Goal: Task Accomplishment & Management: Complete application form

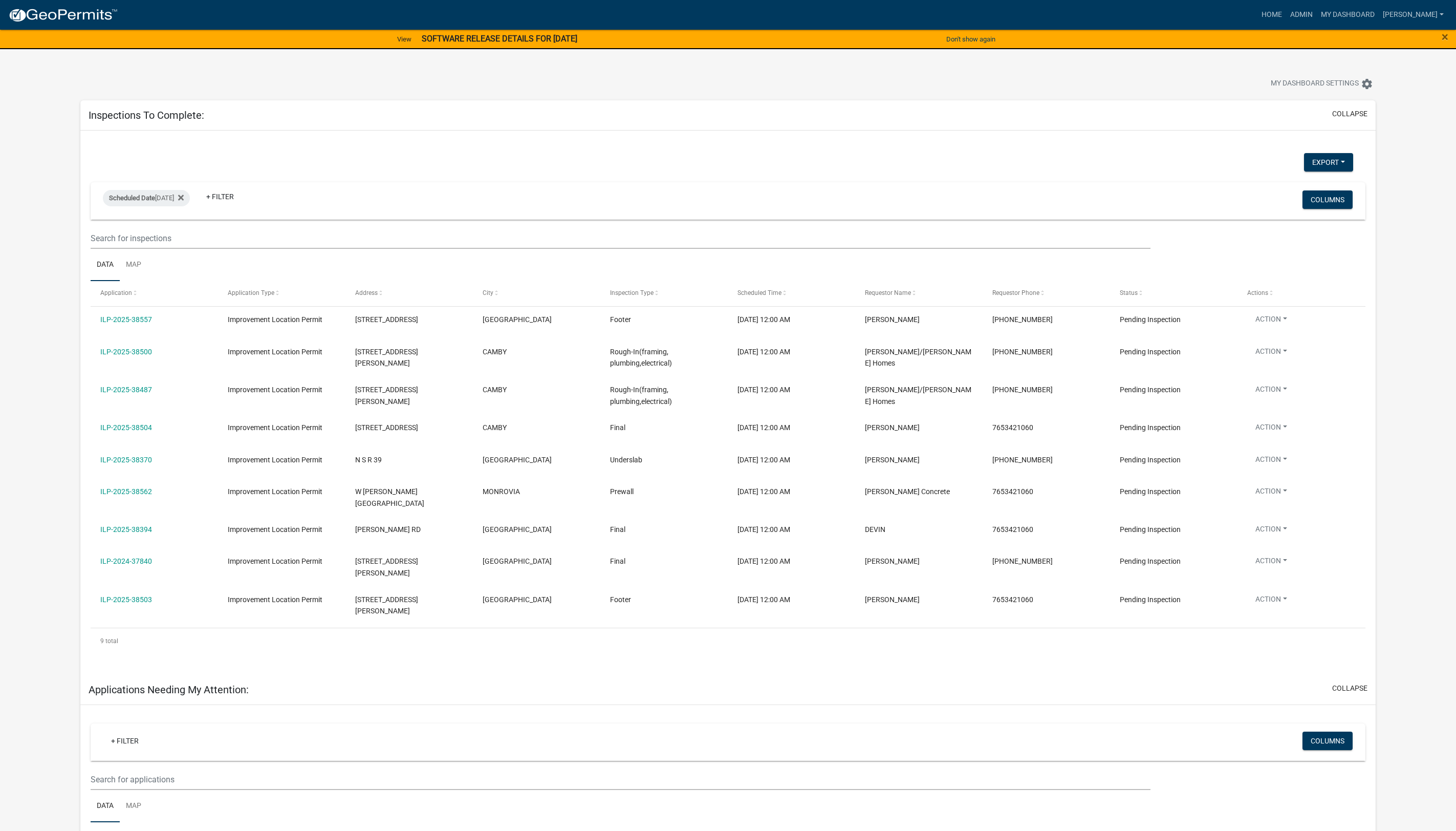
select select "1: 25"
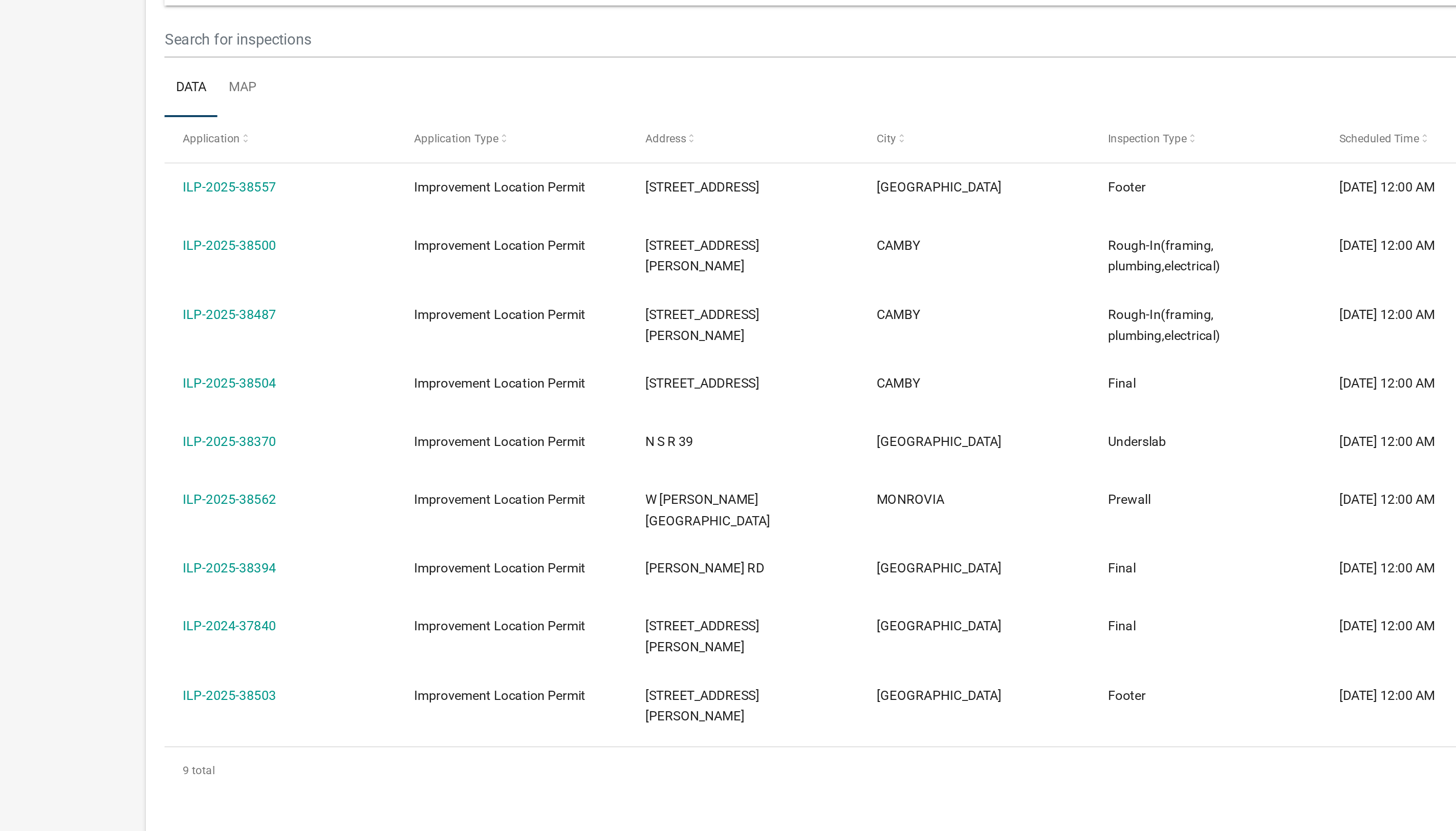
click at [143, 492] on link "ILP-2025-38562" at bounding box center [126, 491] width 52 height 8
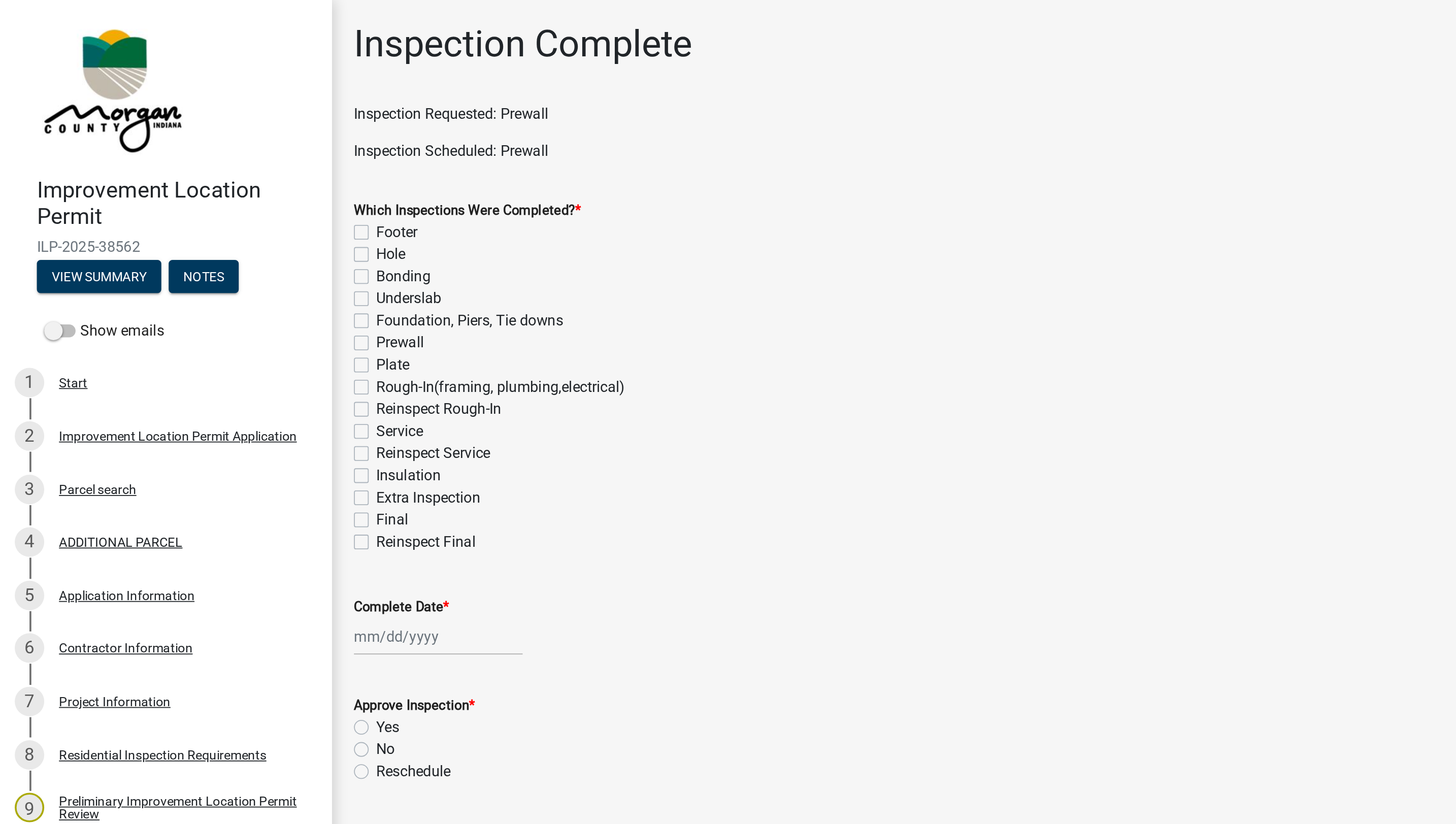
click at [207, 192] on label "Prewall" at bounding box center [220, 189] width 27 height 12
click at [207, 189] on input "Prewall" at bounding box center [210, 186] width 7 height 7
checkbox input "true"
checkbox input "false"
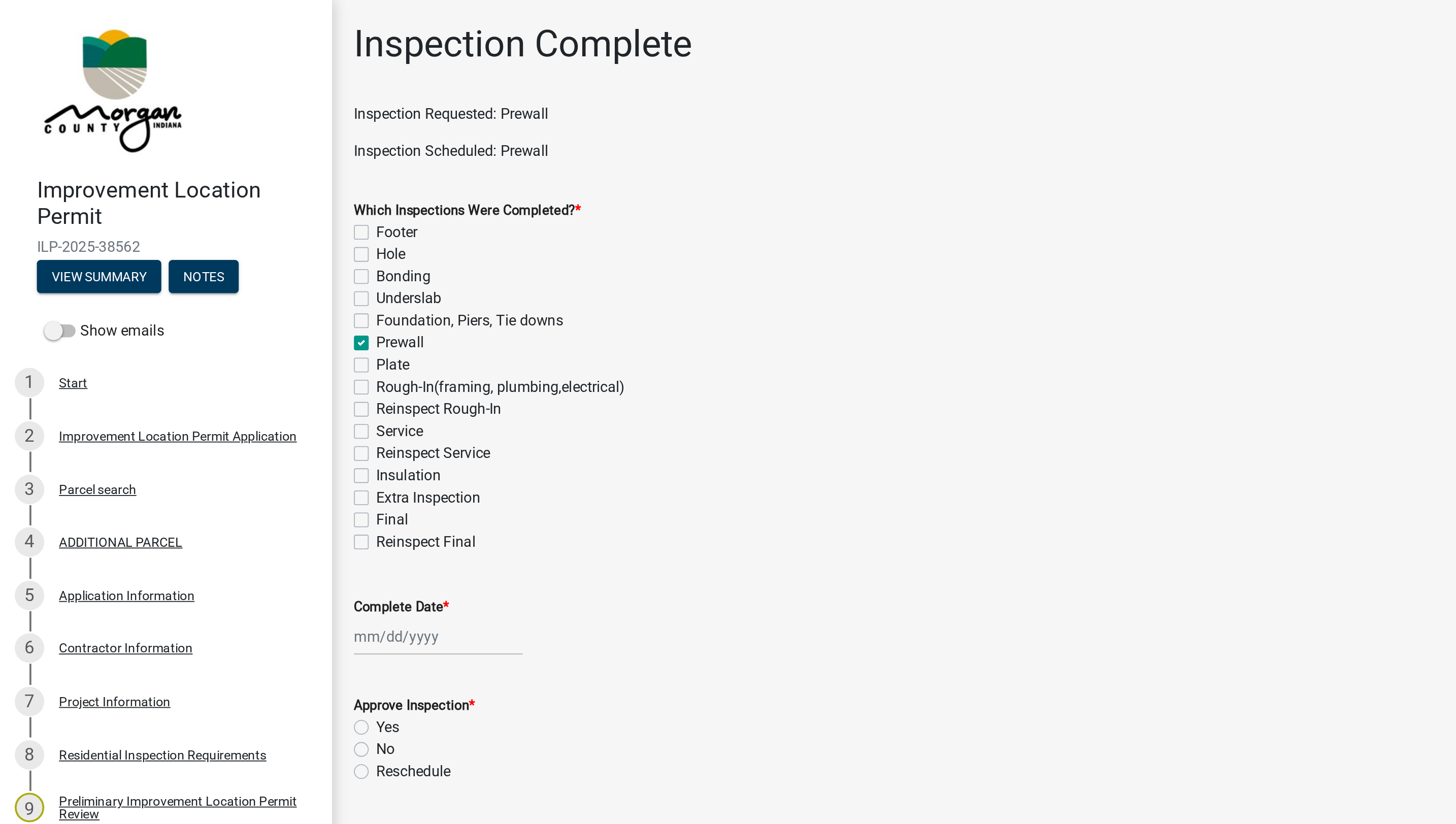
checkbox input "false"
checkbox input "true"
checkbox input "false"
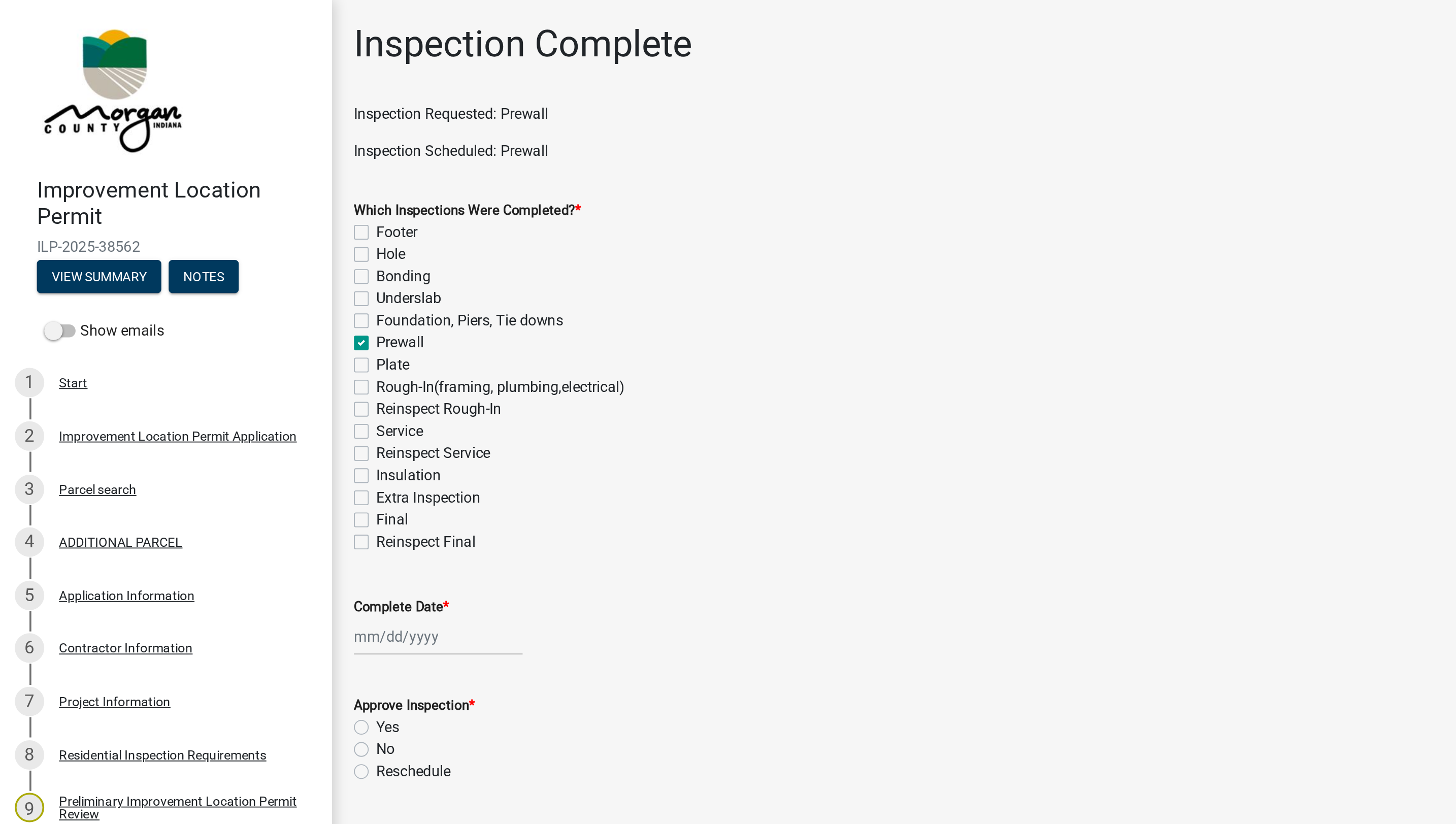
checkbox input "false"
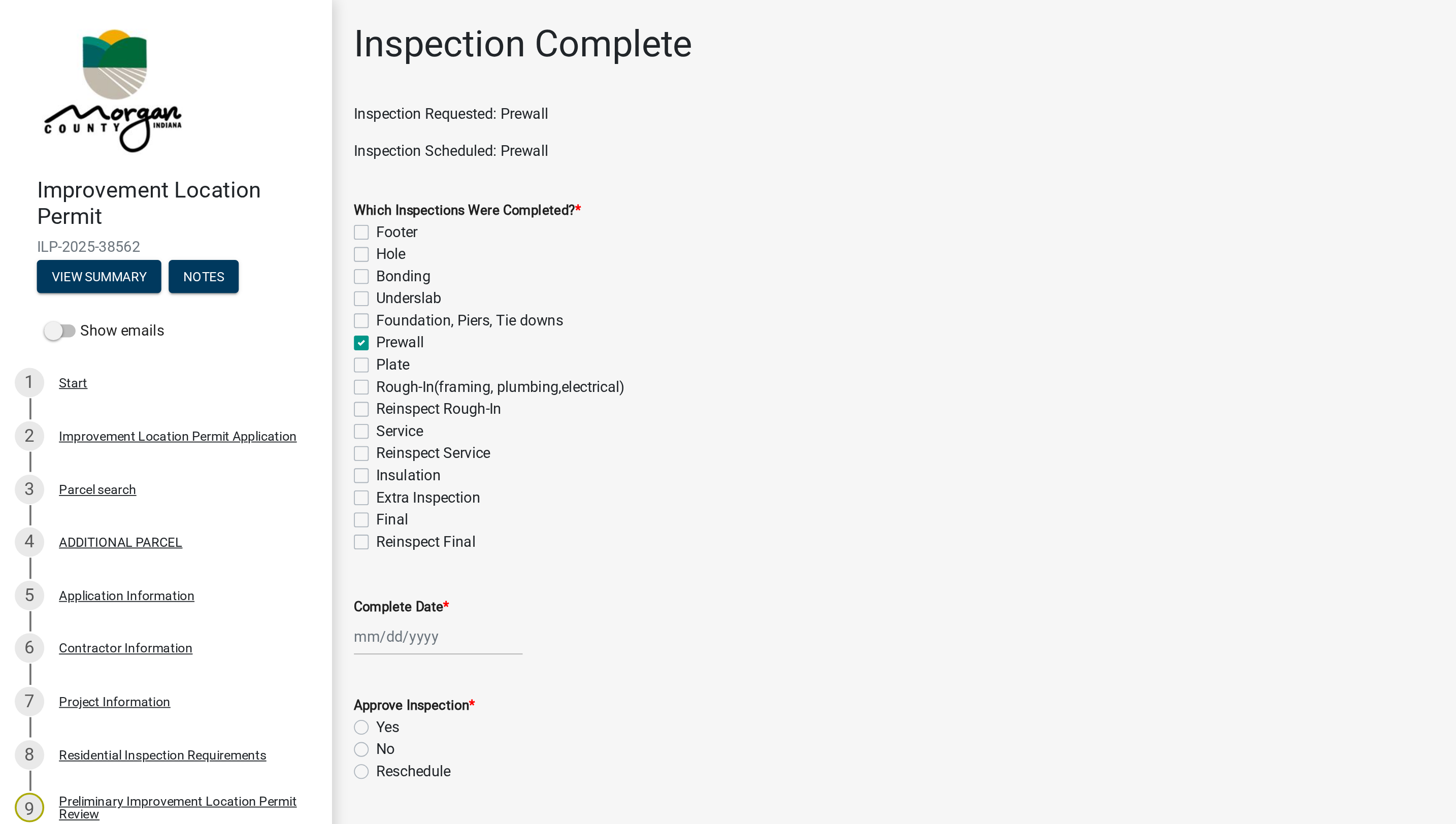
checkbox input "false"
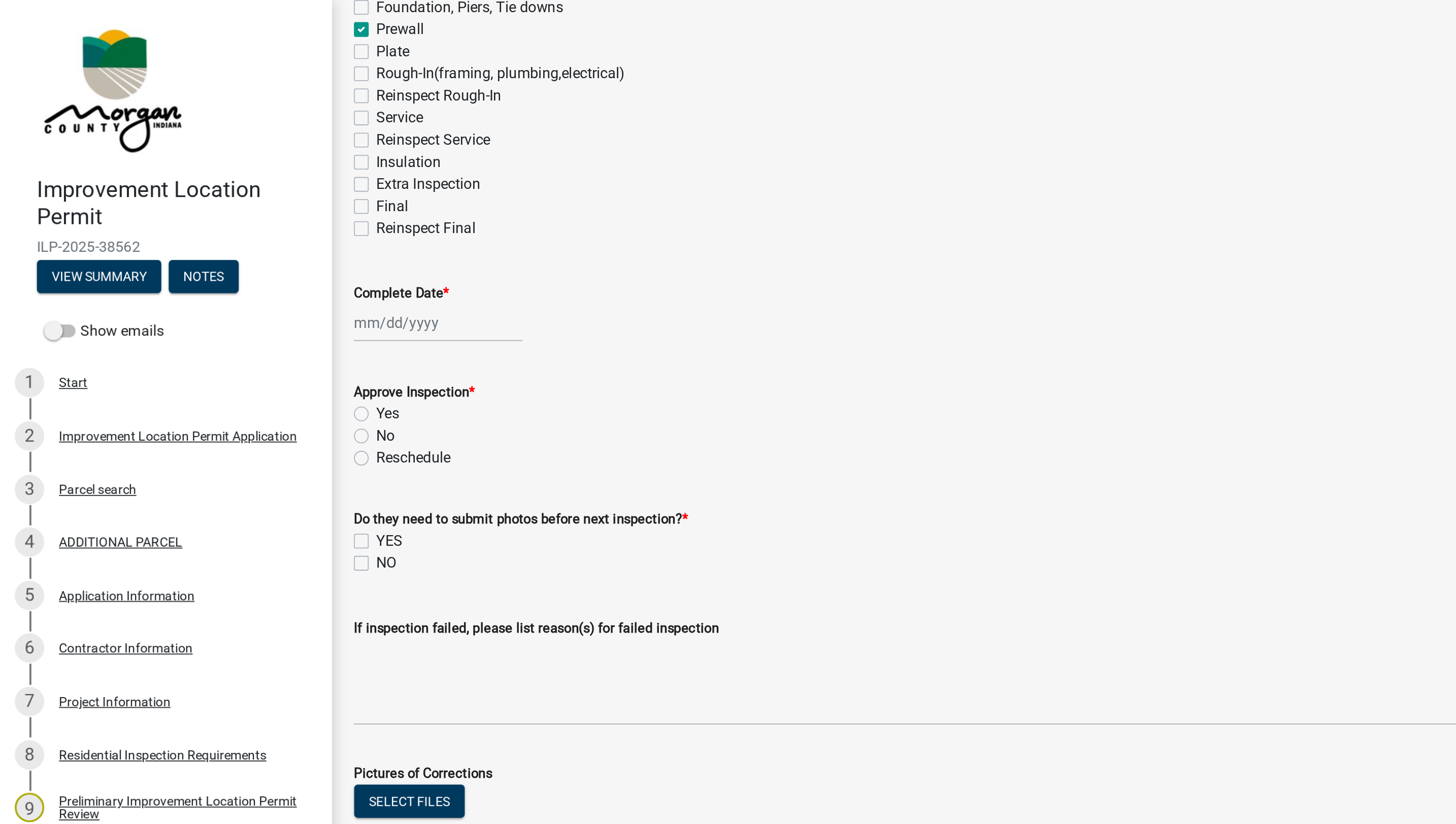
scroll to position [175, 0]
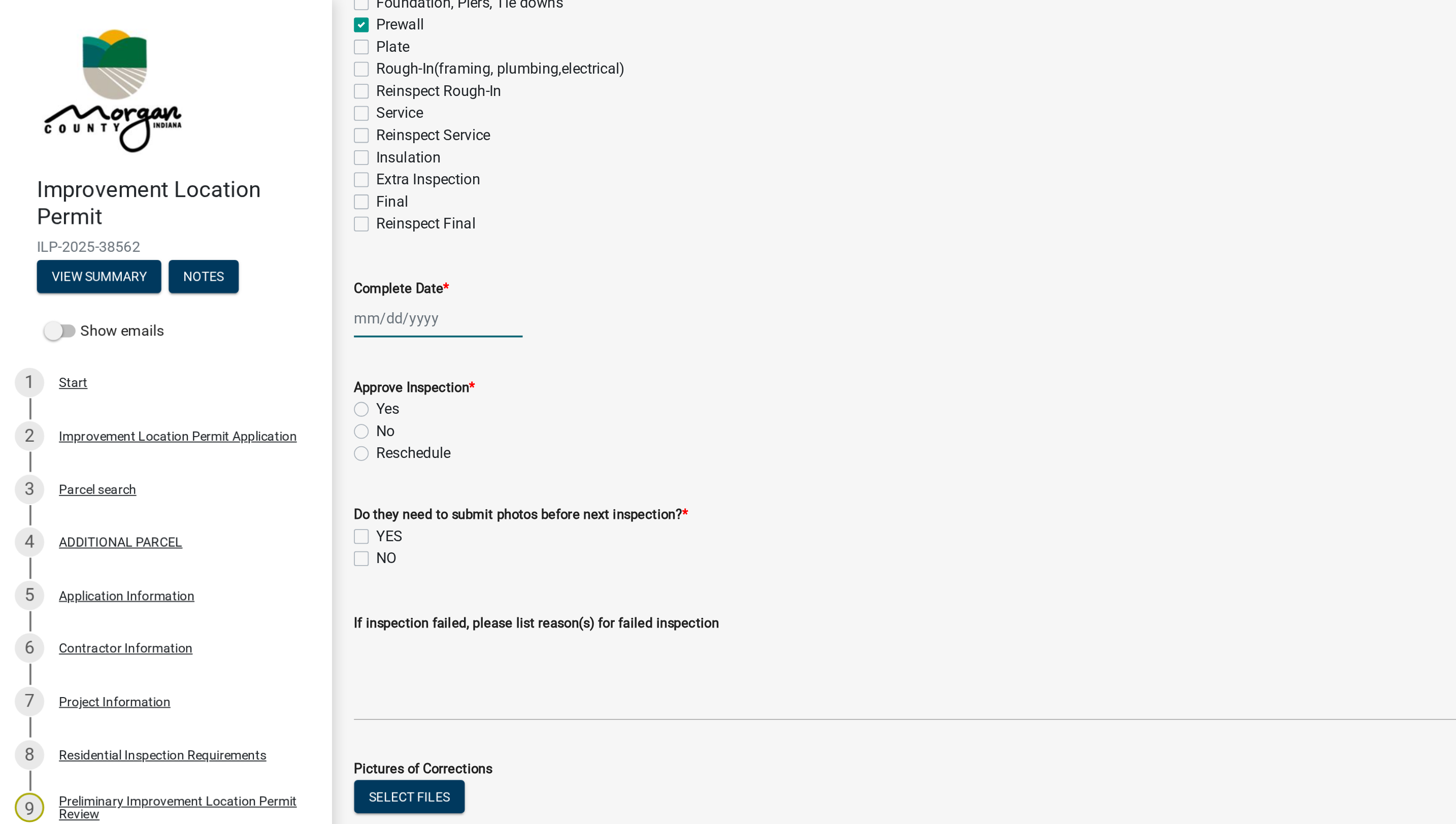
click at [220, 178] on div at bounding box center [241, 175] width 93 height 21
select select "9"
select select "2025"
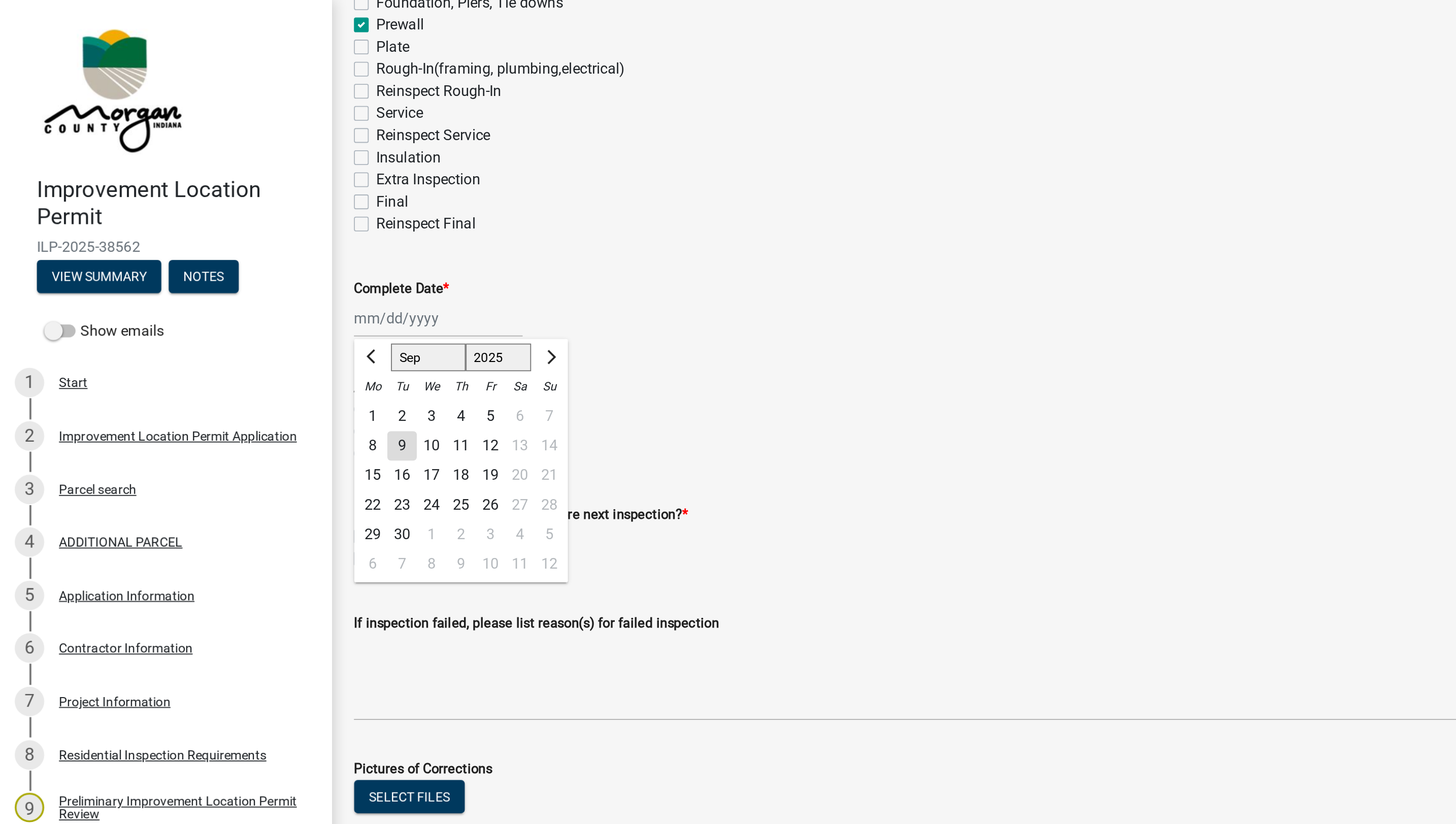
click at [222, 246] on div "9" at bounding box center [221, 245] width 16 height 16
type input "[DATE]"
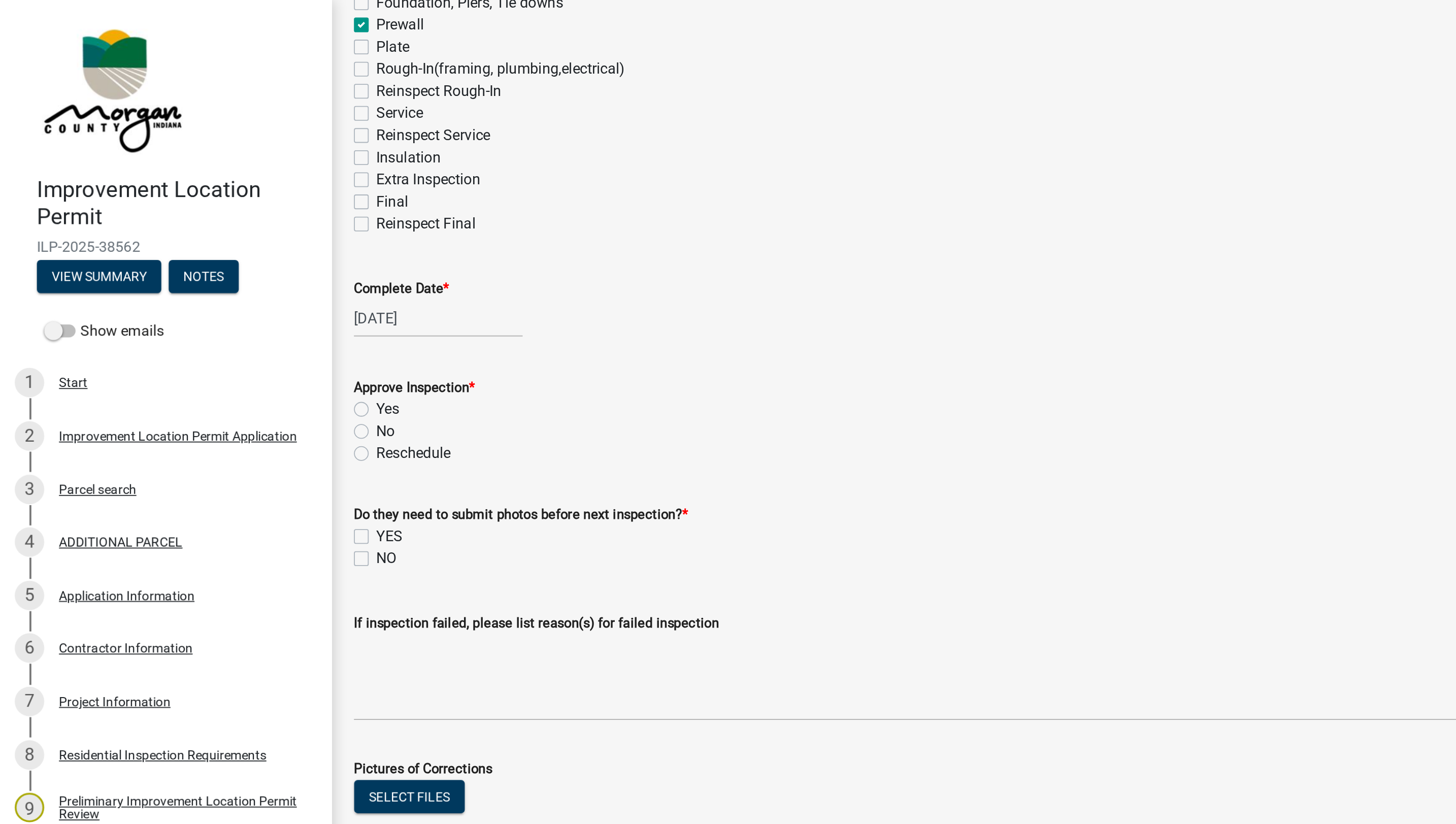
scroll to position [200, 0]
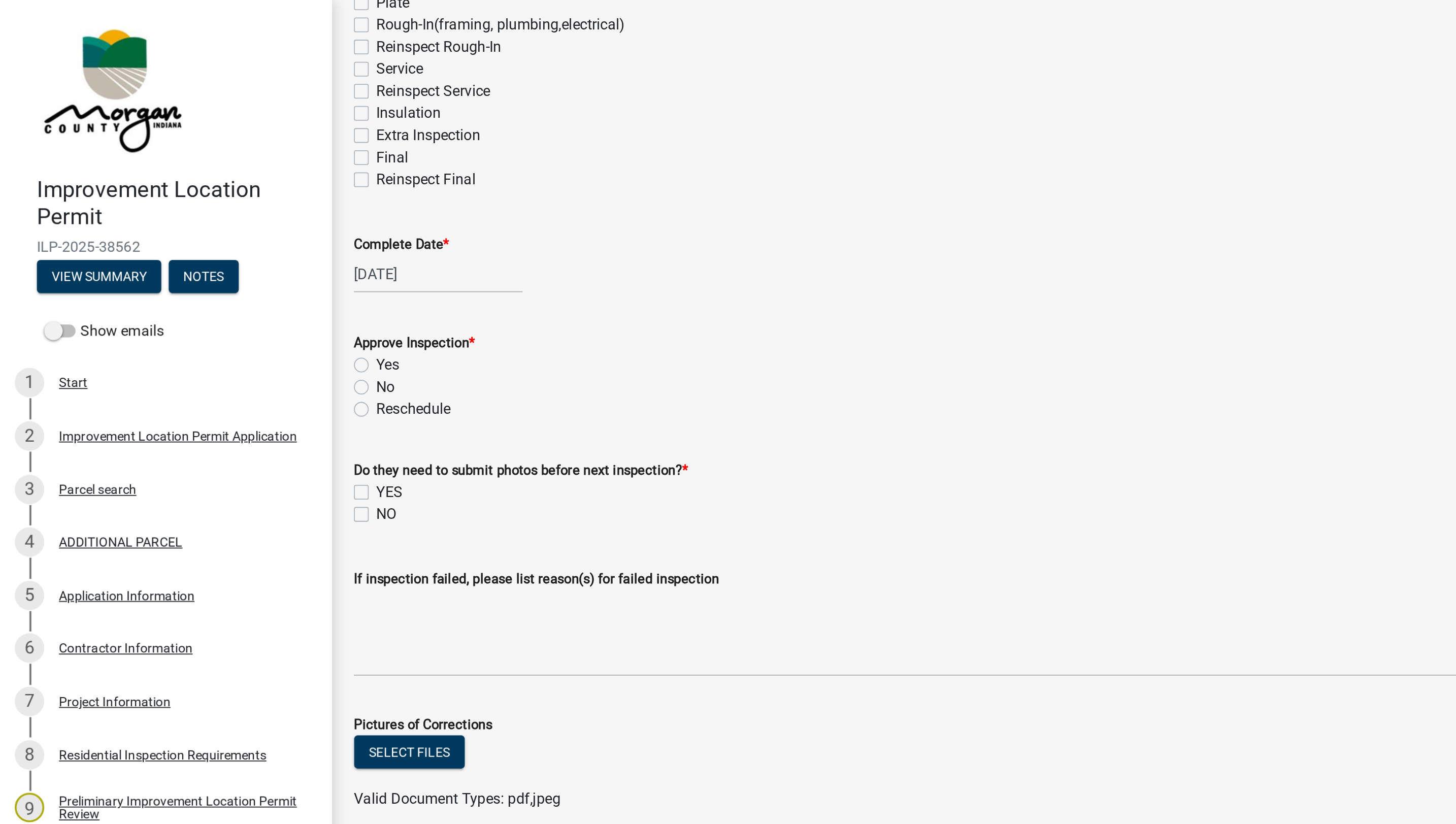
click at [207, 211] on label "No" at bounding box center [212, 213] width 10 height 12
click at [207, 211] on input "No" at bounding box center [210, 210] width 7 height 7
radio input "true"
click at [207, 201] on label "Yes" at bounding box center [213, 201] width 12 height 12
click at [207, 201] on input "Yes" at bounding box center [210, 198] width 7 height 7
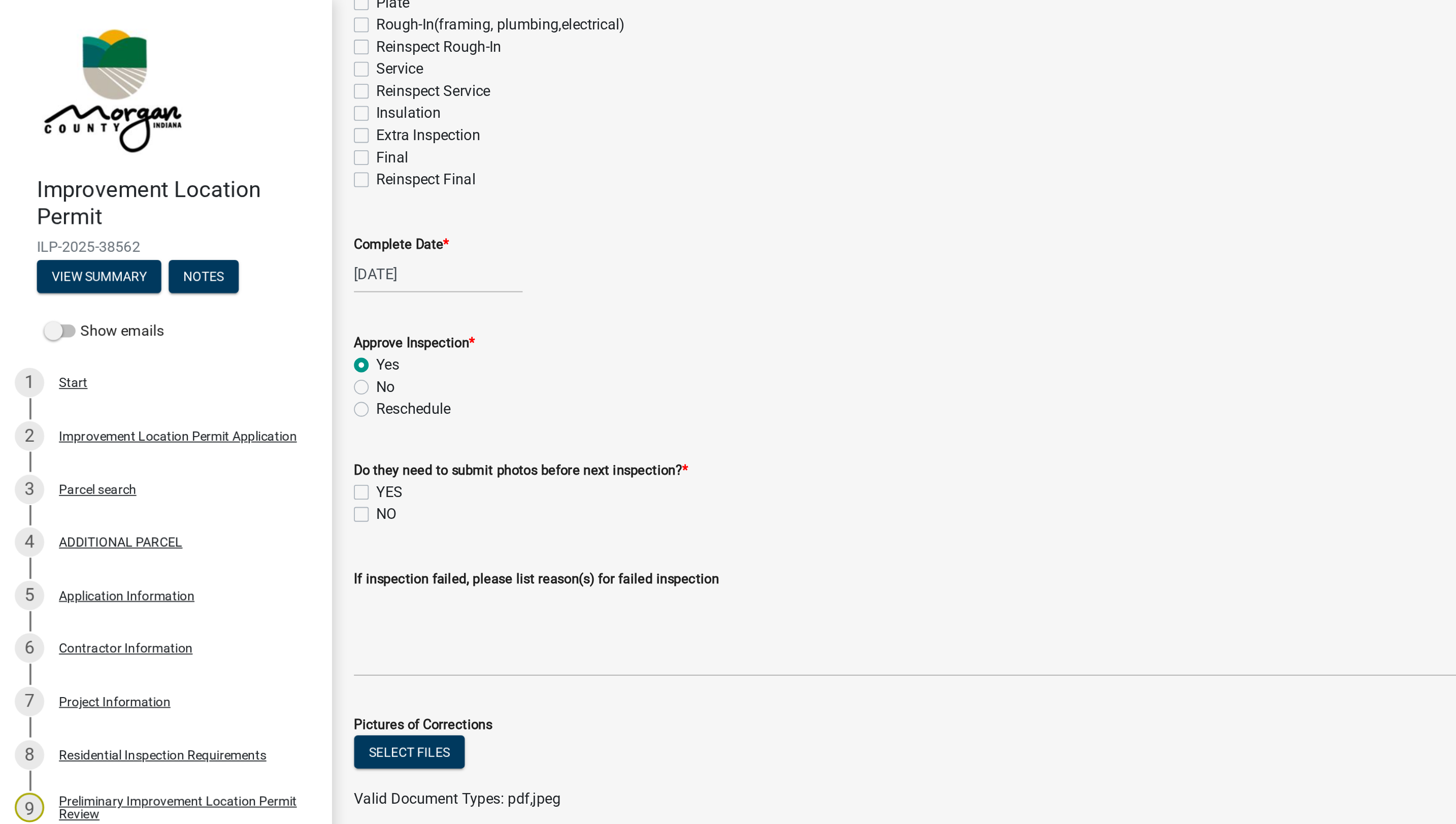
radio input "true"
click at [207, 287] on label "NO" at bounding box center [213, 283] width 11 height 12
click at [207, 284] on input "NO" at bounding box center [210, 280] width 7 height 7
checkbox input "true"
checkbox input "false"
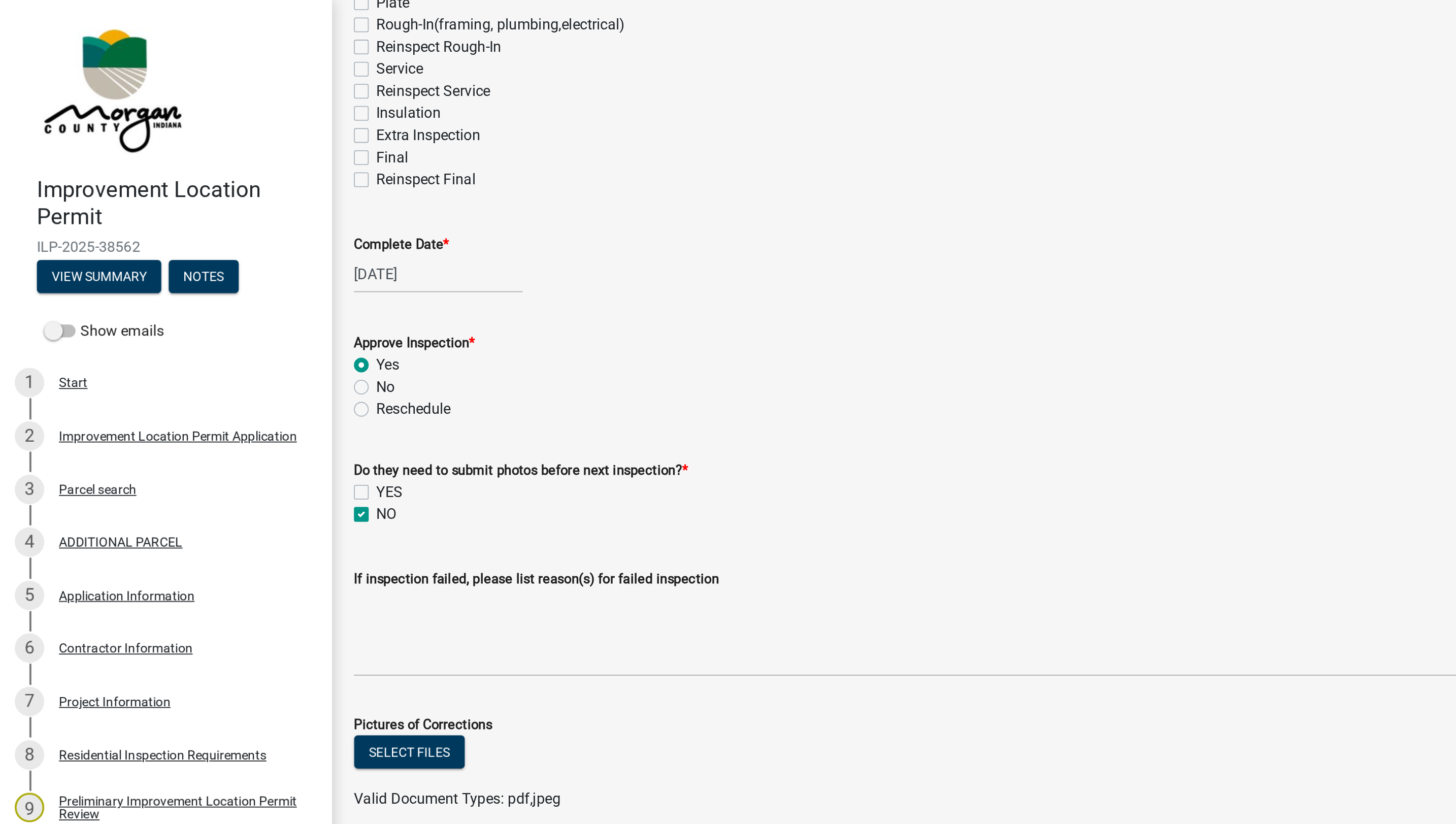
checkbox input "true"
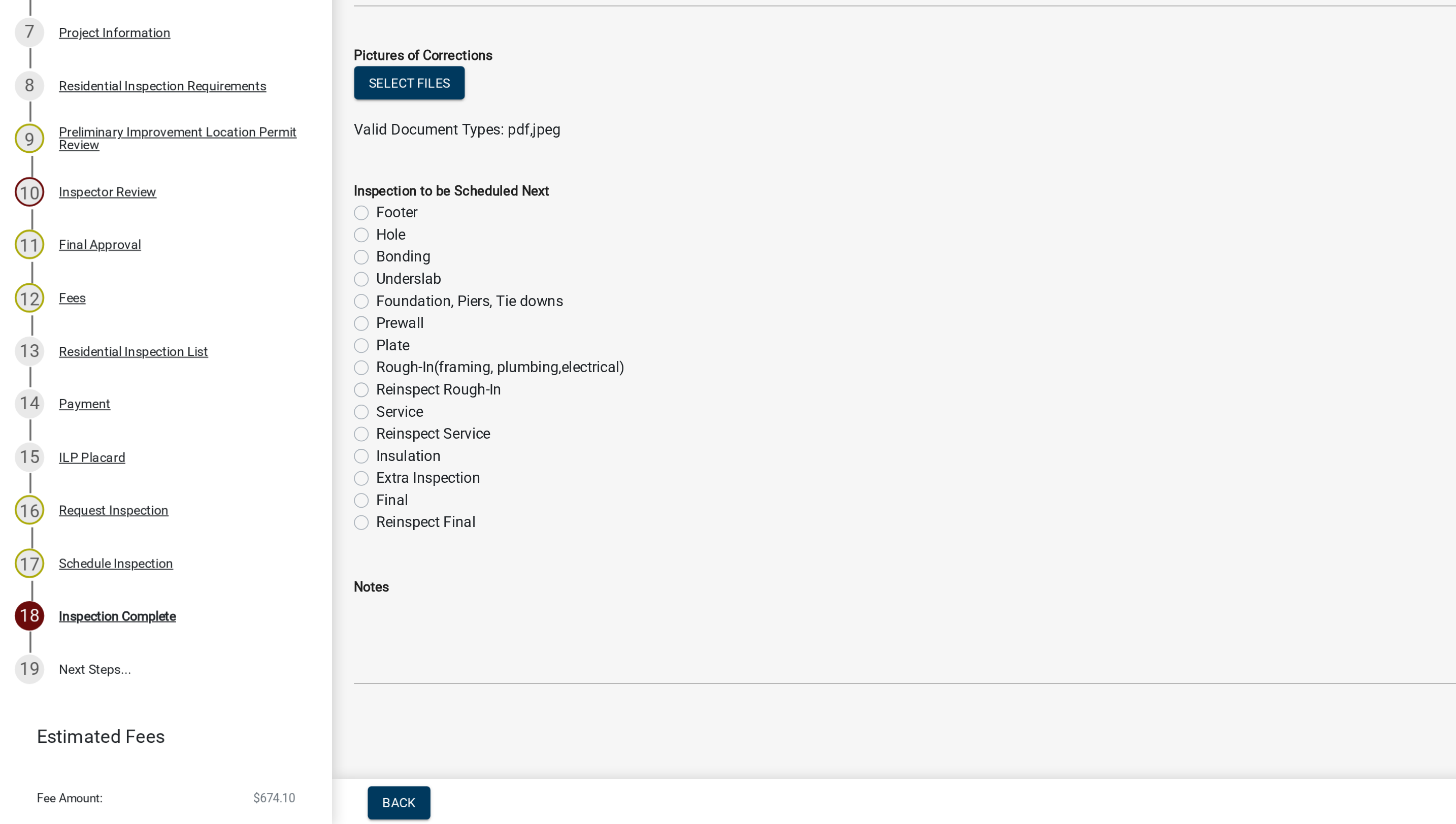
scroll to position [0, 0]
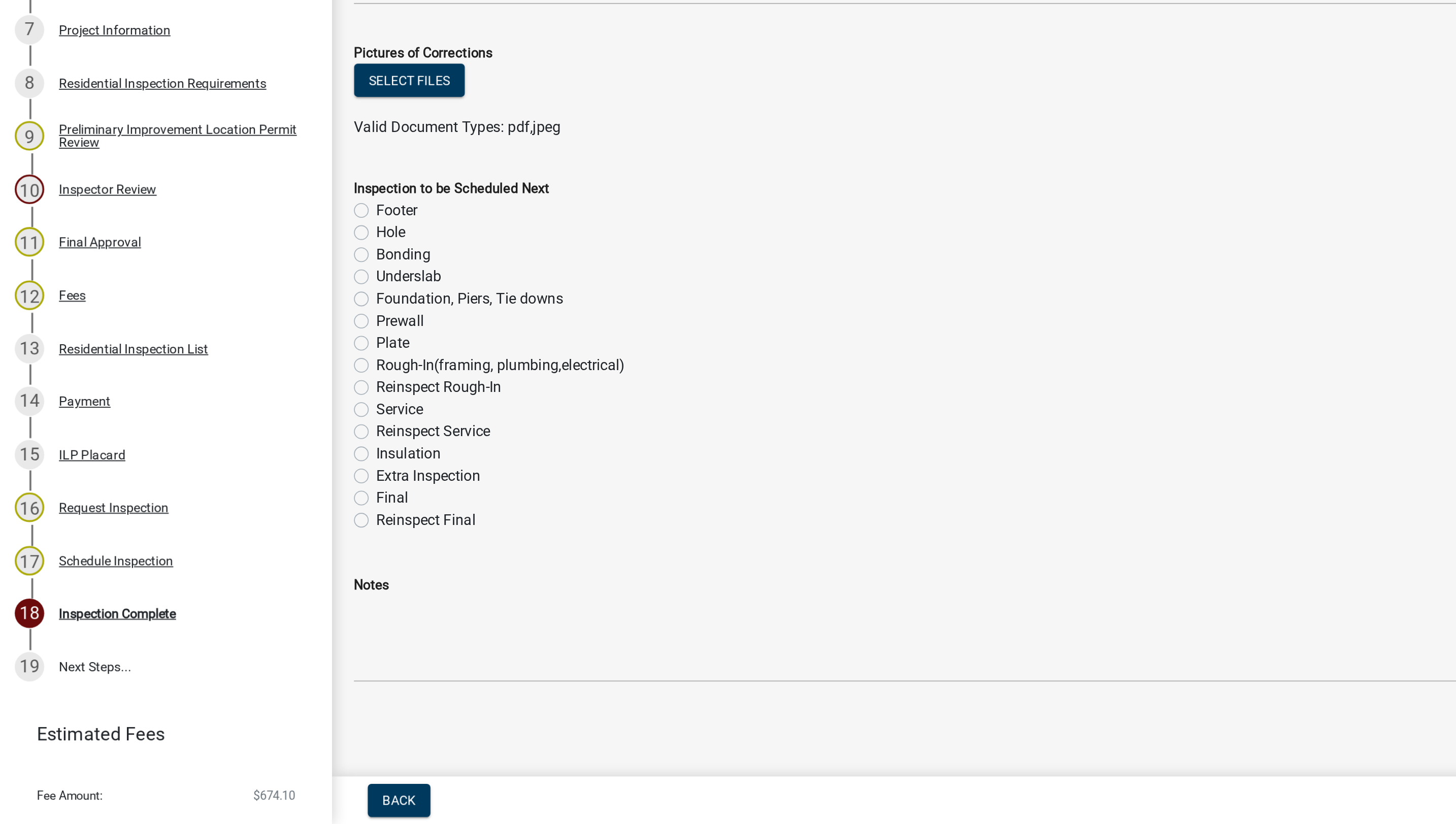
click at [207, 524] on label "Underslab" at bounding box center [225, 522] width 36 height 12
click at [207, 523] on input "Underslab" at bounding box center [210, 519] width 7 height 7
radio input "true"
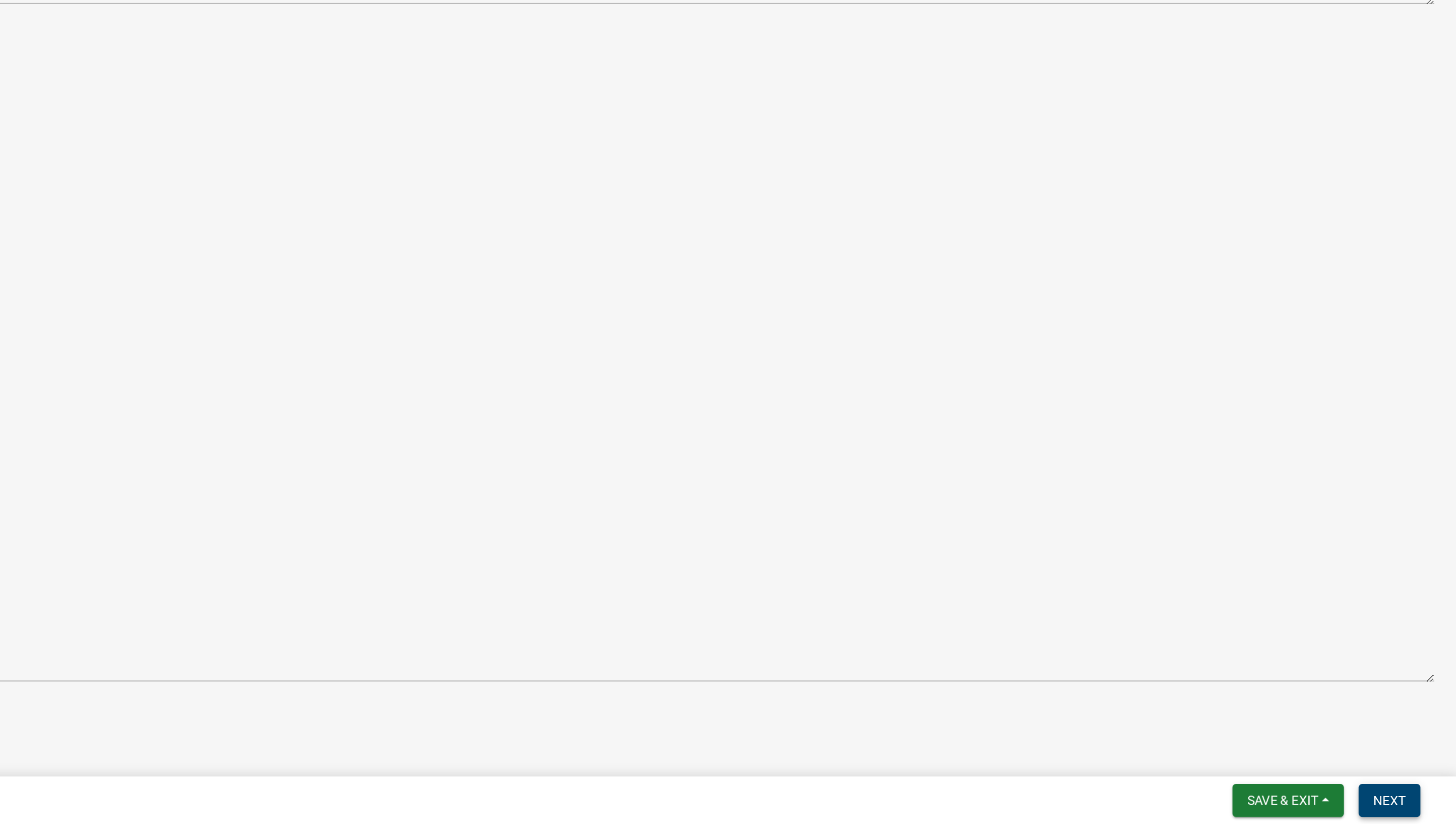
click at [1412, 808] on span "Next" at bounding box center [1419, 810] width 18 height 8
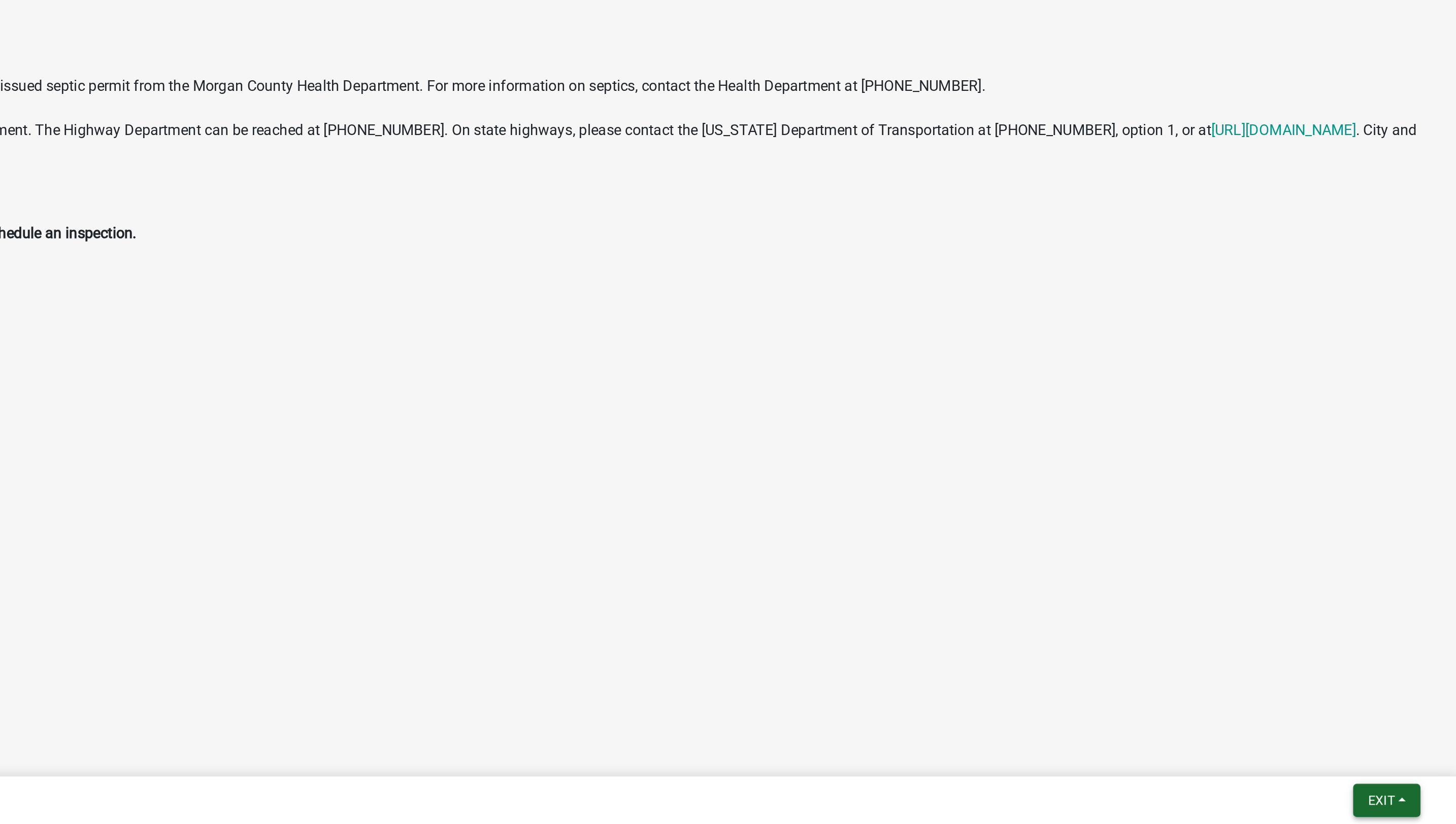
click at [1405, 809] on button "Exit" at bounding box center [1418, 810] width 37 height 18
click at [1384, 783] on button "Save & Exit" at bounding box center [1396, 784] width 81 height 24
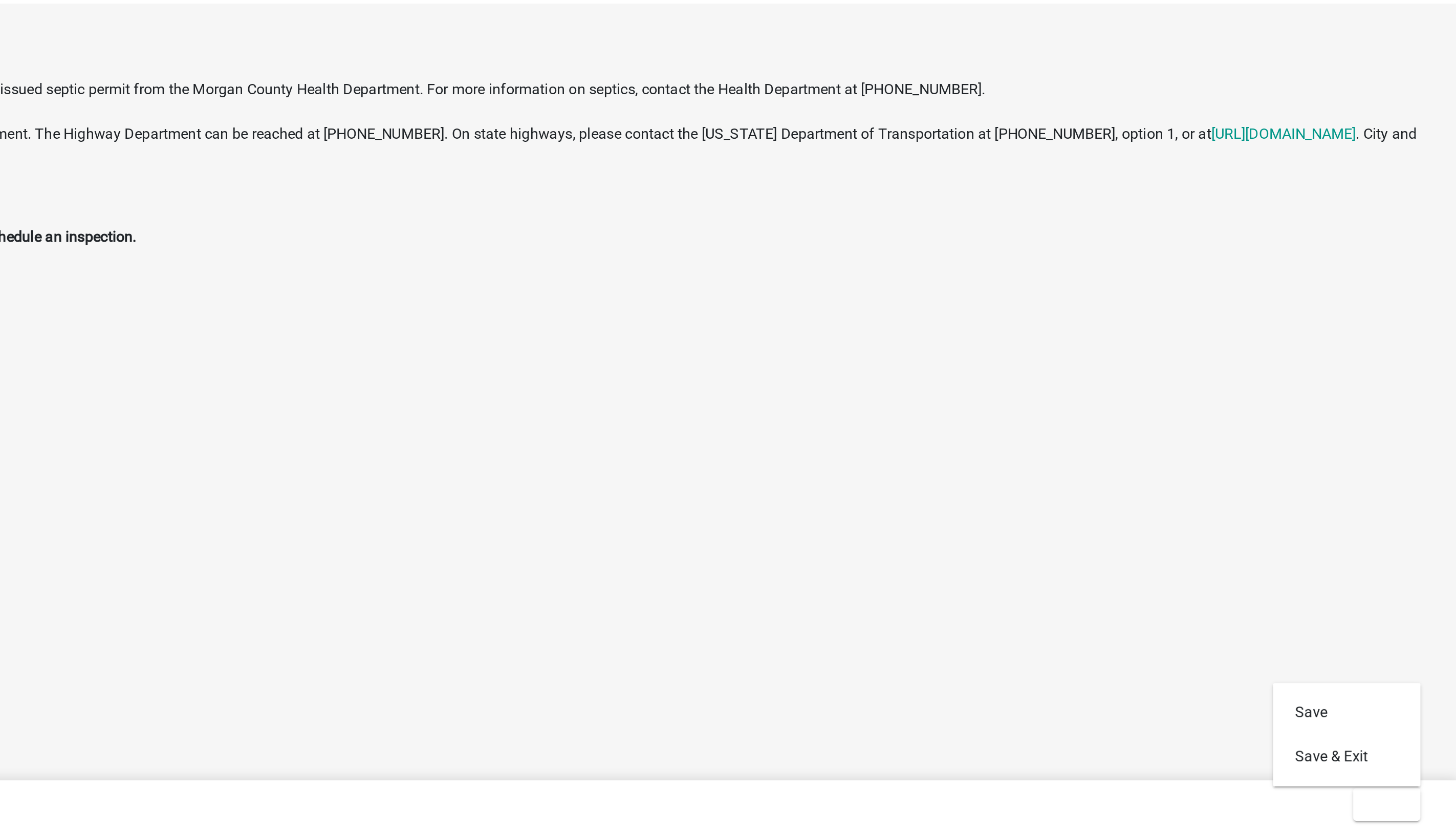
scroll to position [30, 0]
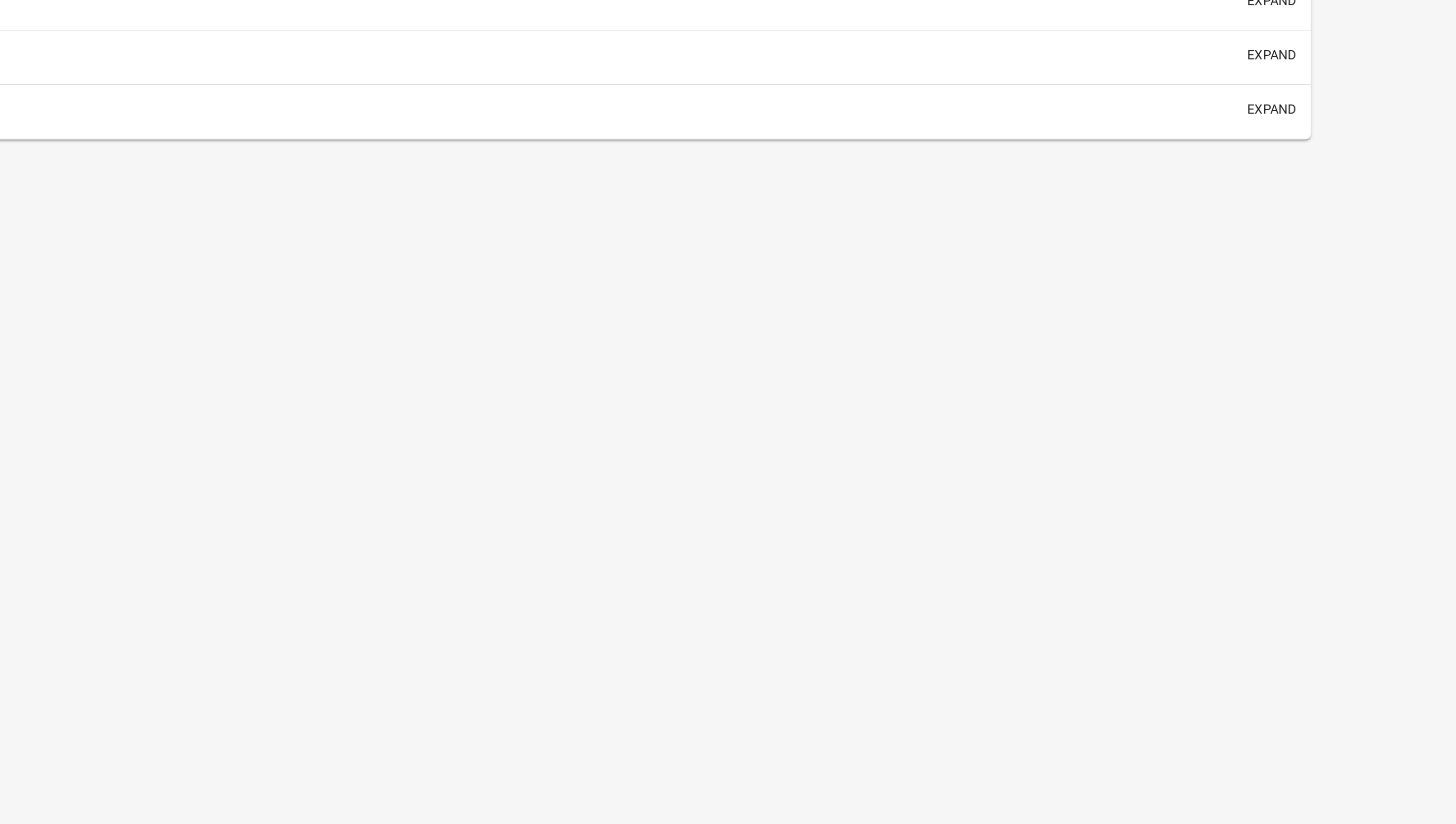
click at [1354, 446] on div "Renewals About To Expire: expand" at bounding box center [727, 431] width 1295 height 30
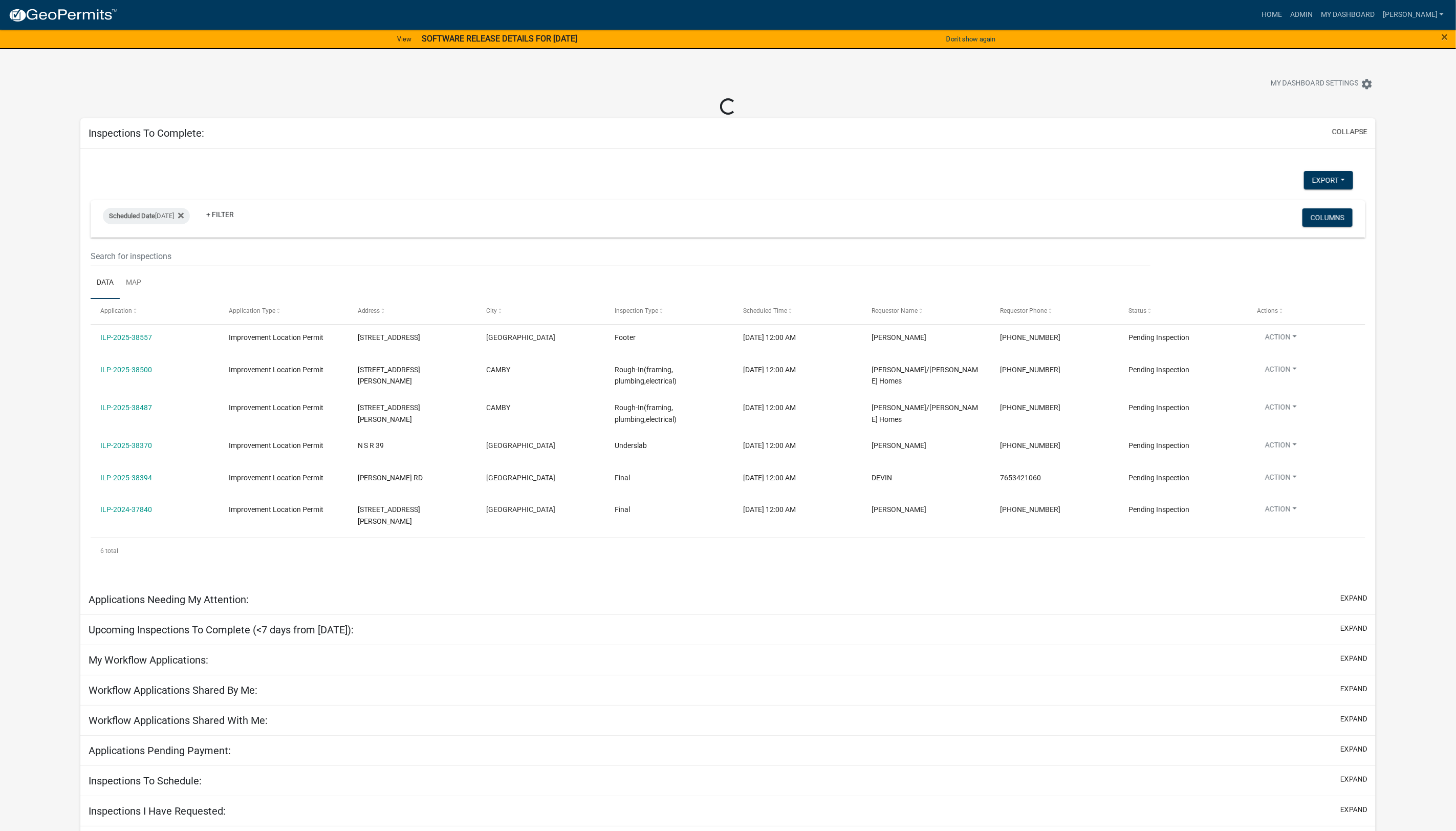
scroll to position [11, 0]
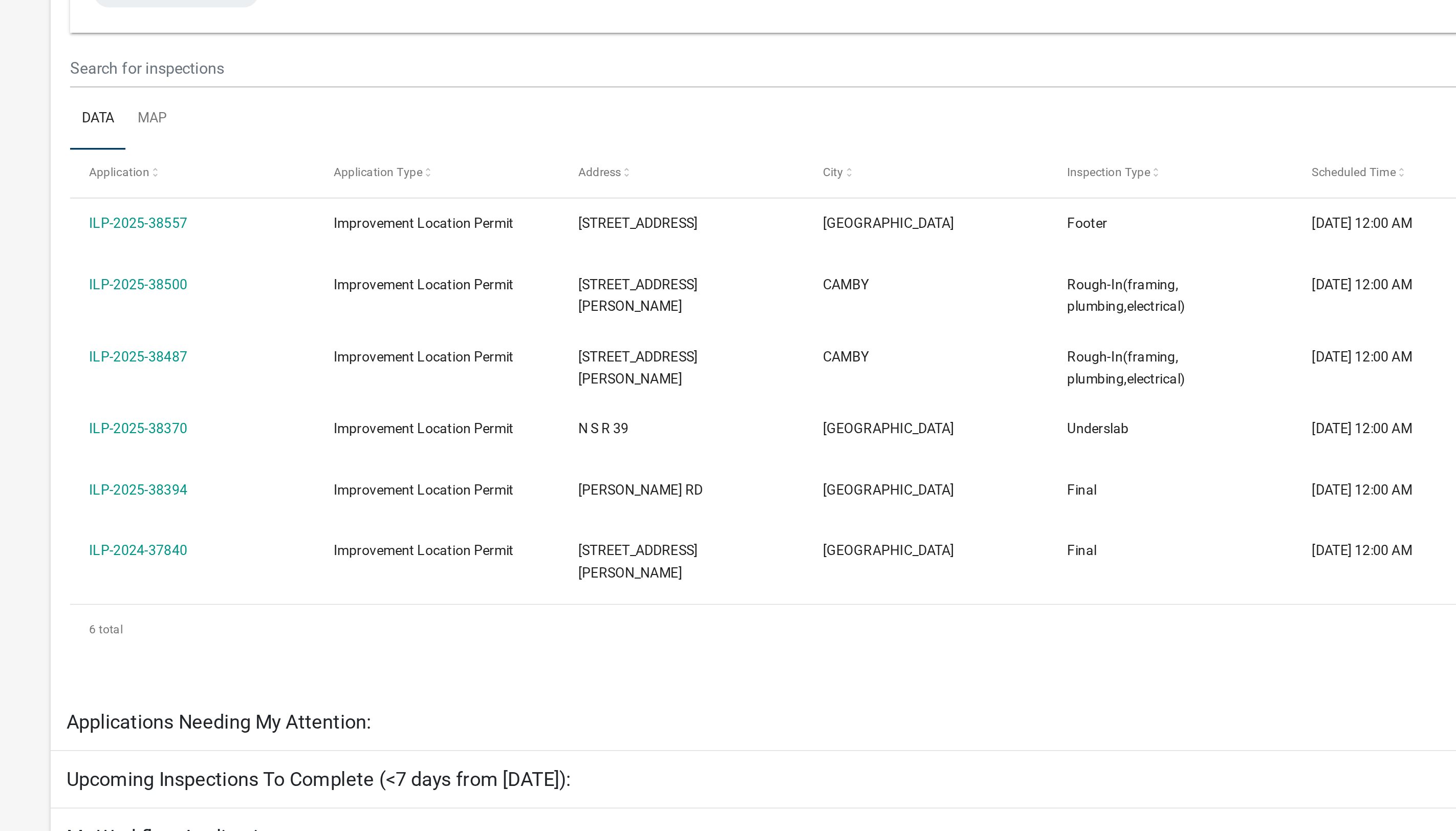
select select "1: 25"
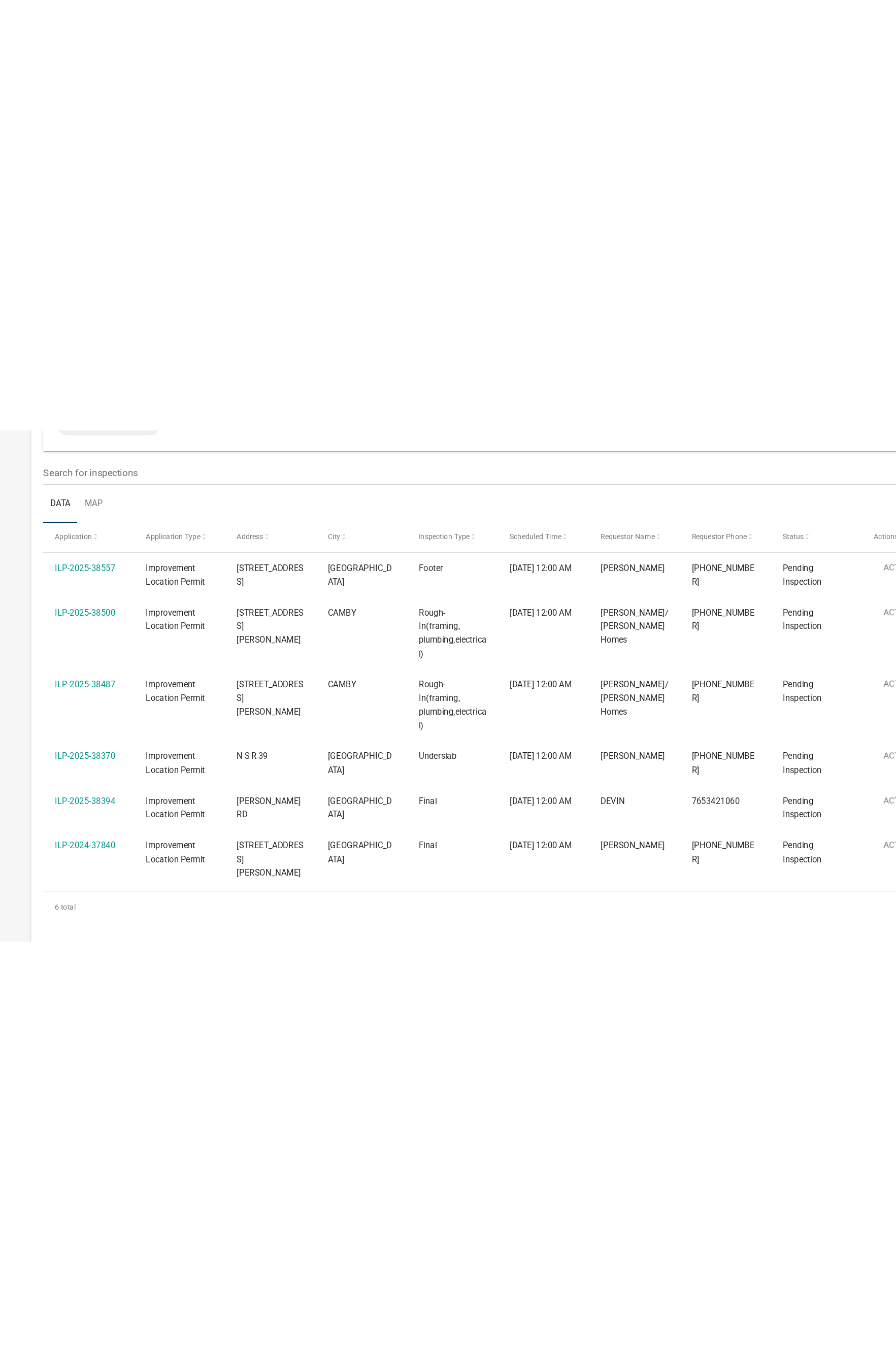
scroll to position [2, 0]
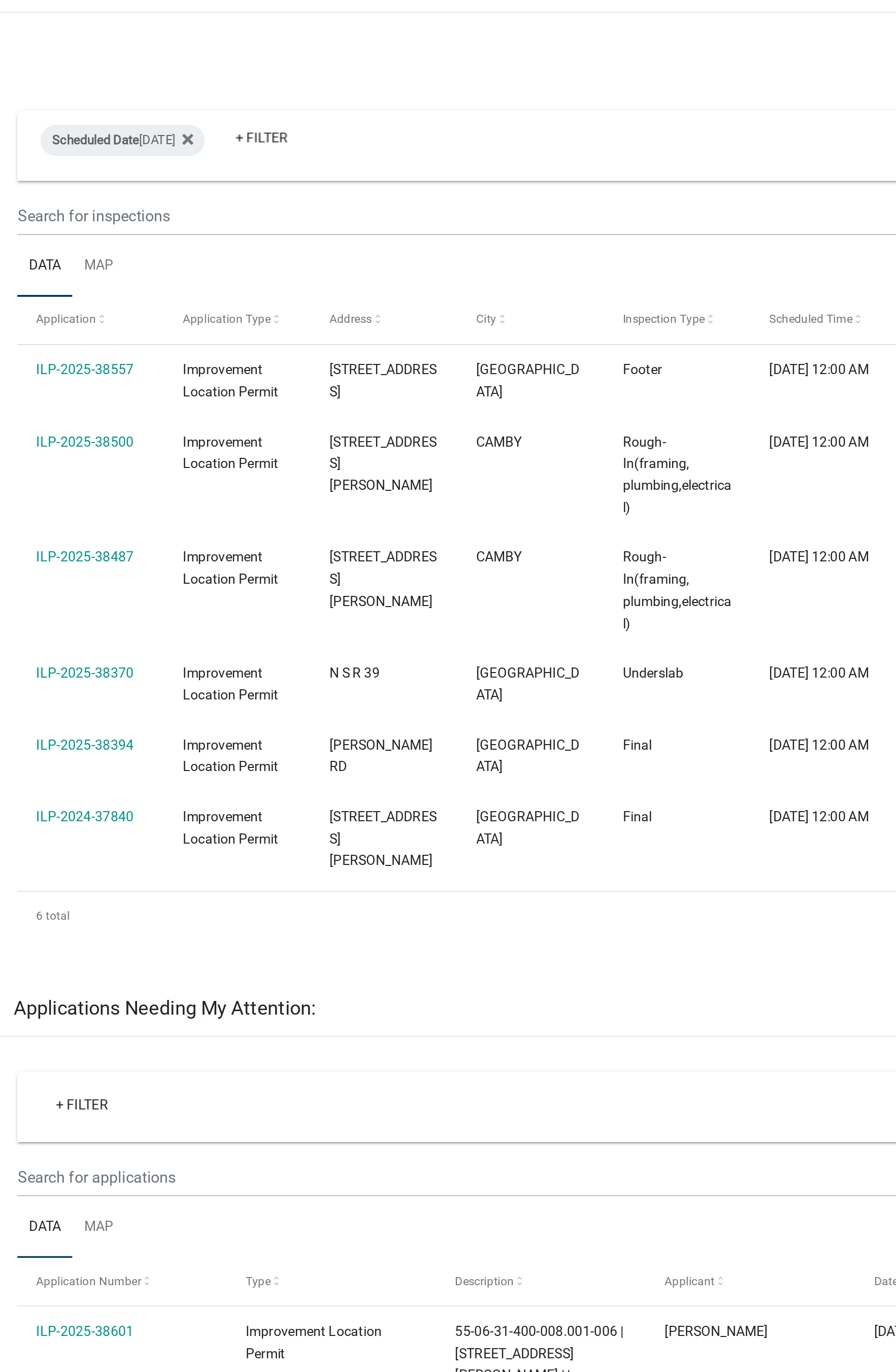
click at [55, 281] on div "Export Excel Format (.xlsx) CSV Format (.csv) Scheduled Date [DATE] + Filter Co…" at bounding box center [448, 381] width 791 height 508
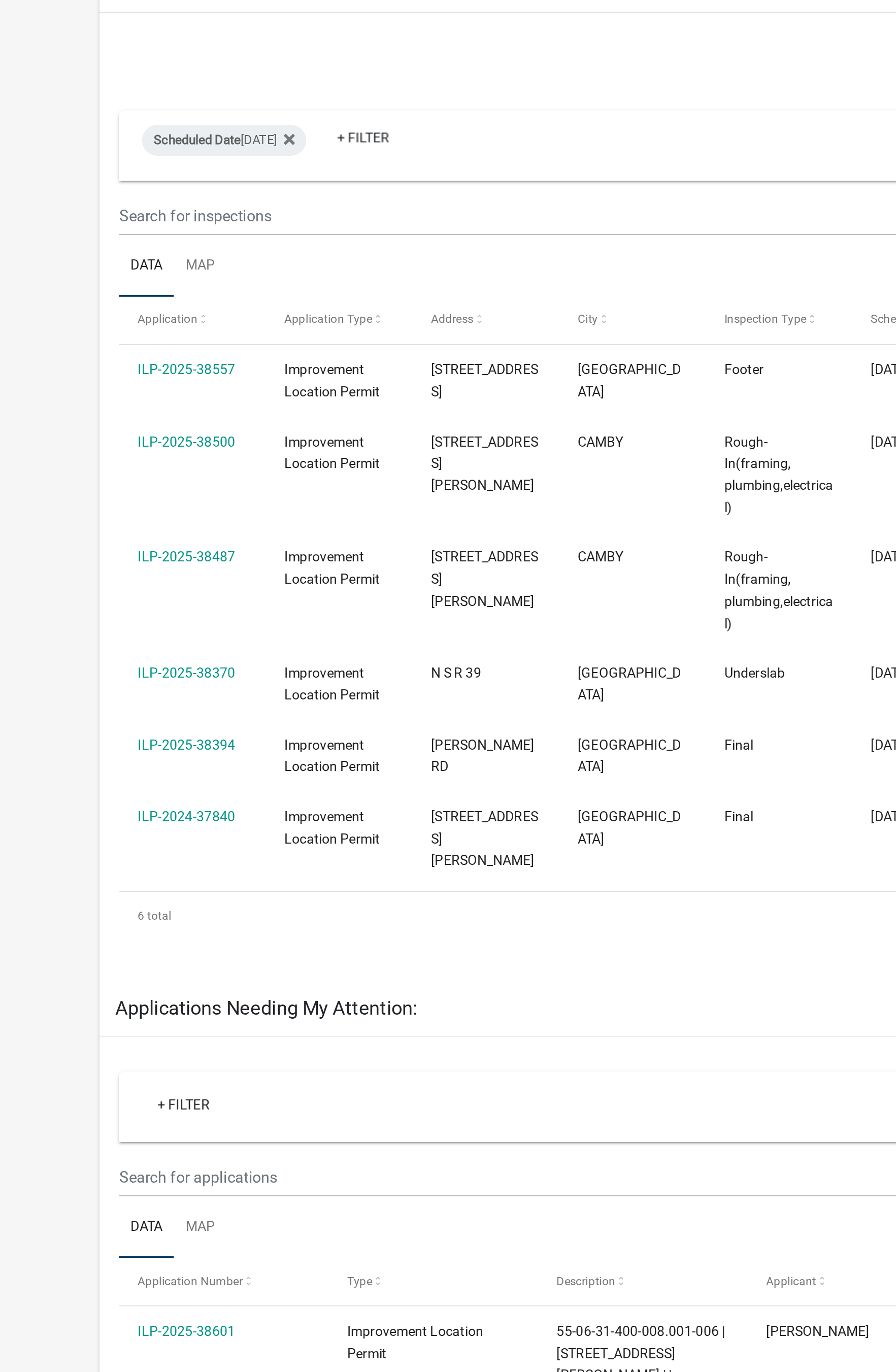
click at [111, 471] on link "ILP-2025-38370" at bounding box center [98, 475] width 51 height 8
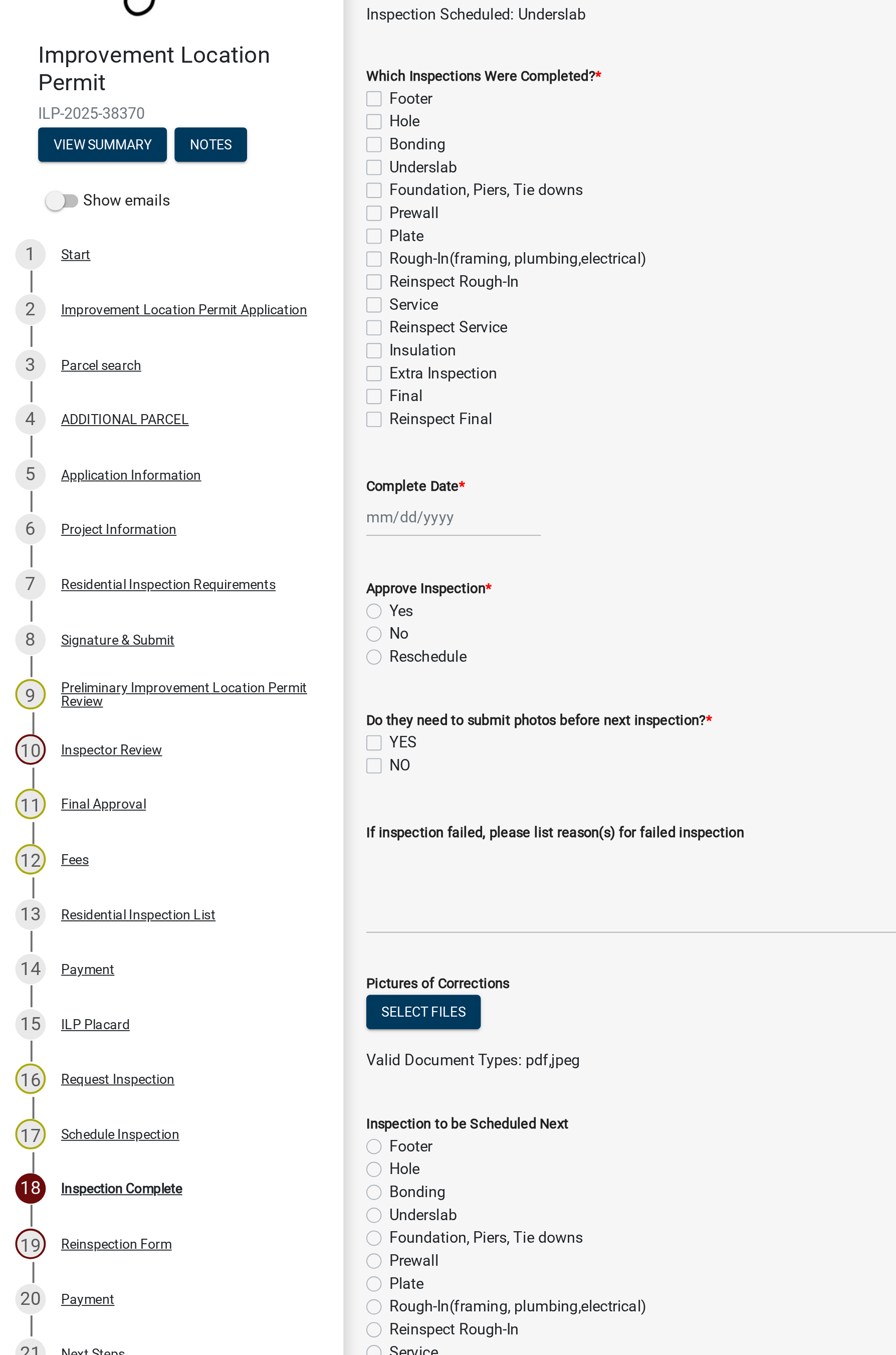
click at [204, 165] on label "Underslab" at bounding box center [222, 162] width 36 height 12
click at [204, 163] on input "Underslab" at bounding box center [208, 160] width 7 height 7
checkbox input "true"
checkbox input "false"
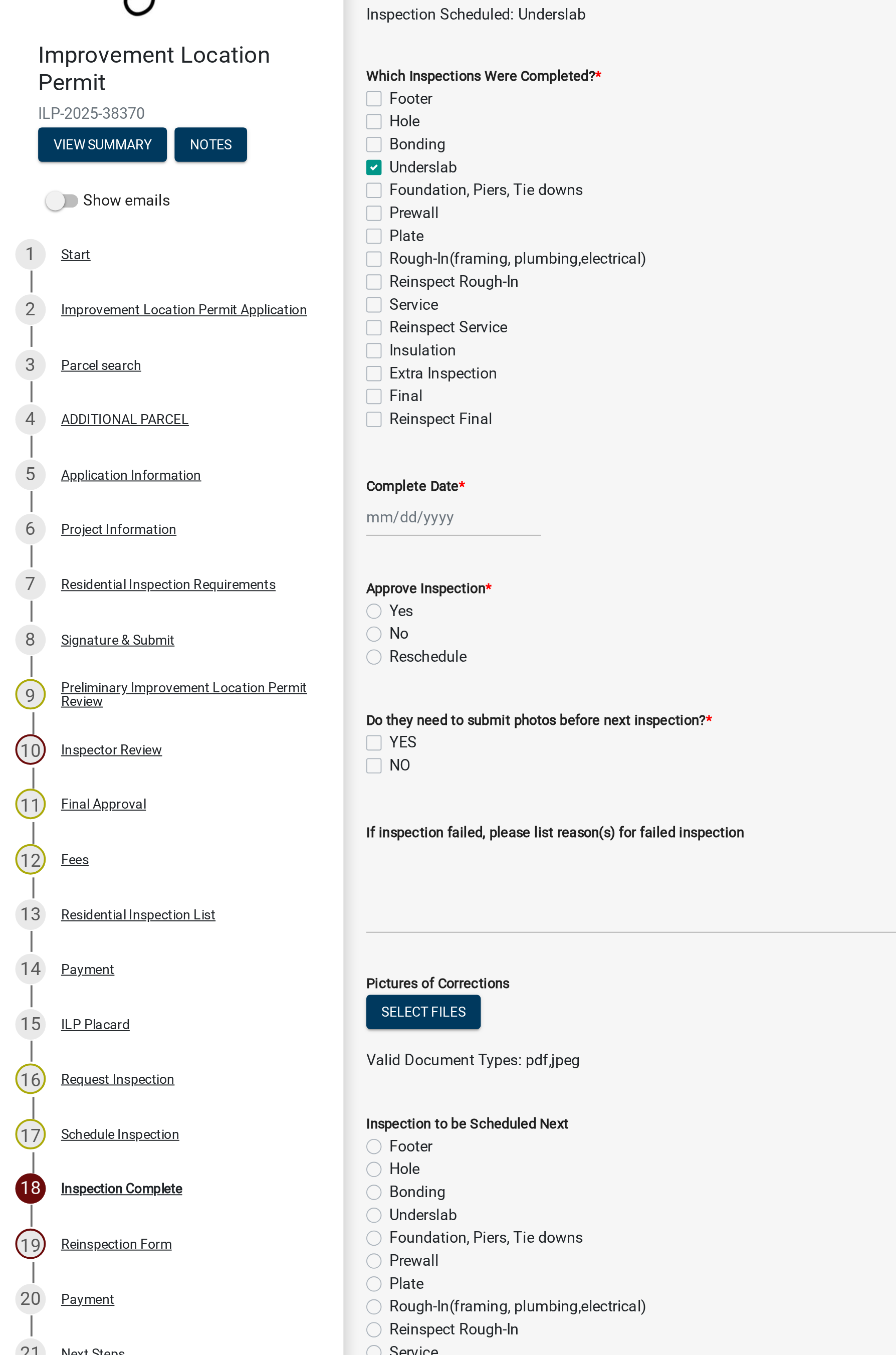
checkbox input "false"
checkbox input "true"
checkbox input "false"
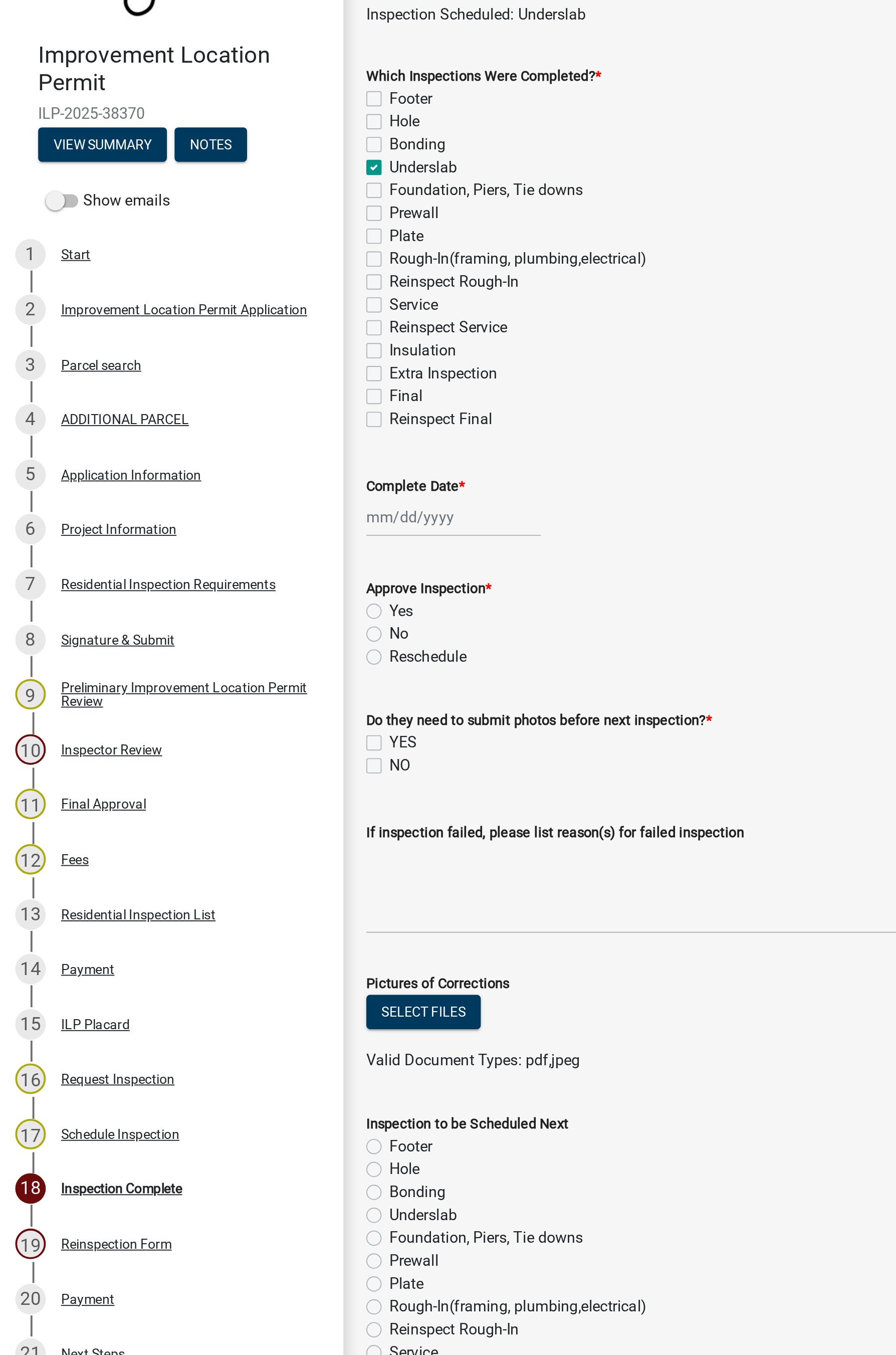
checkbox input "false"
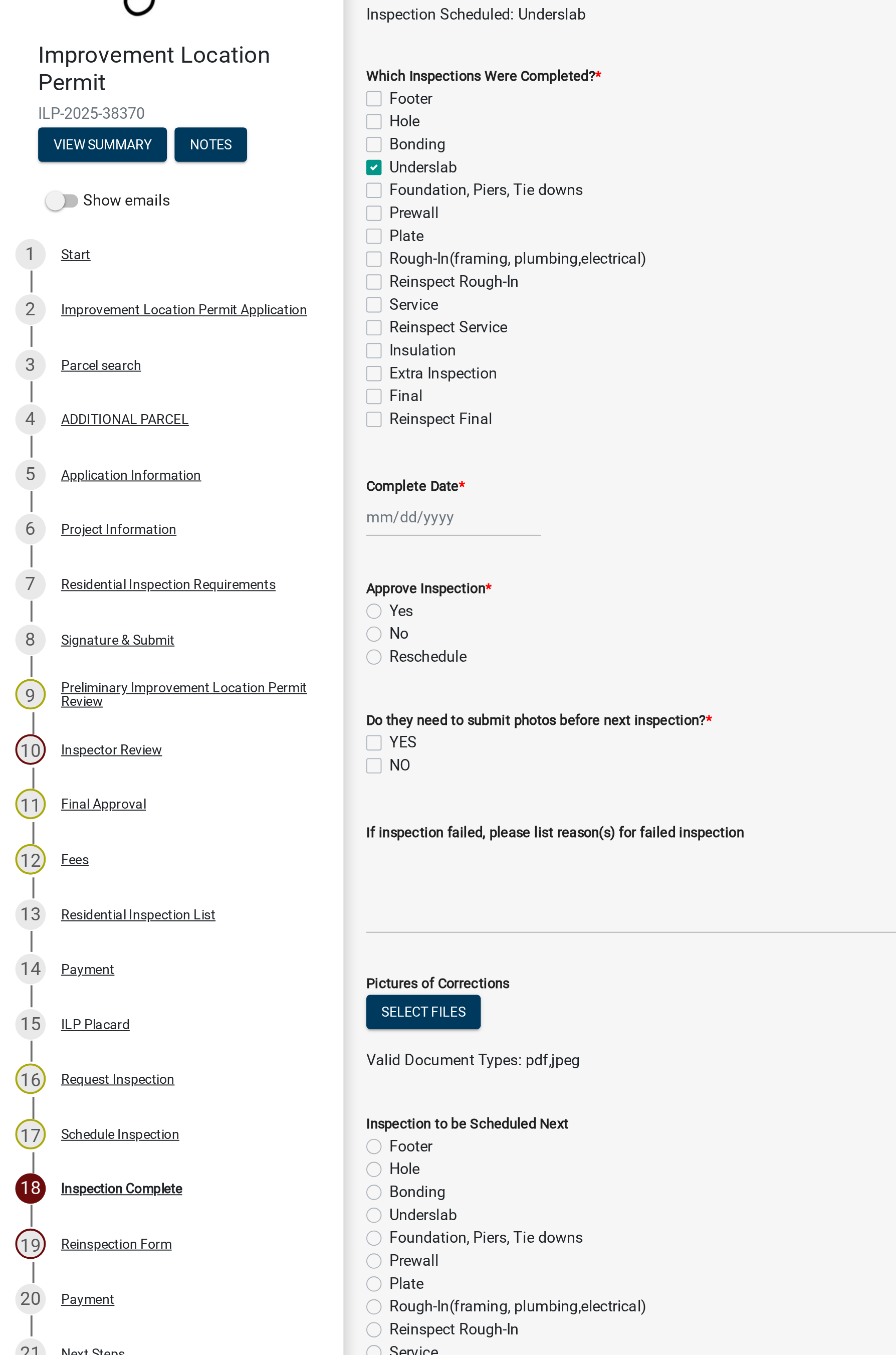
checkbox input "false"
click at [219, 347] on div at bounding box center [238, 346] width 91 height 21
select select "9"
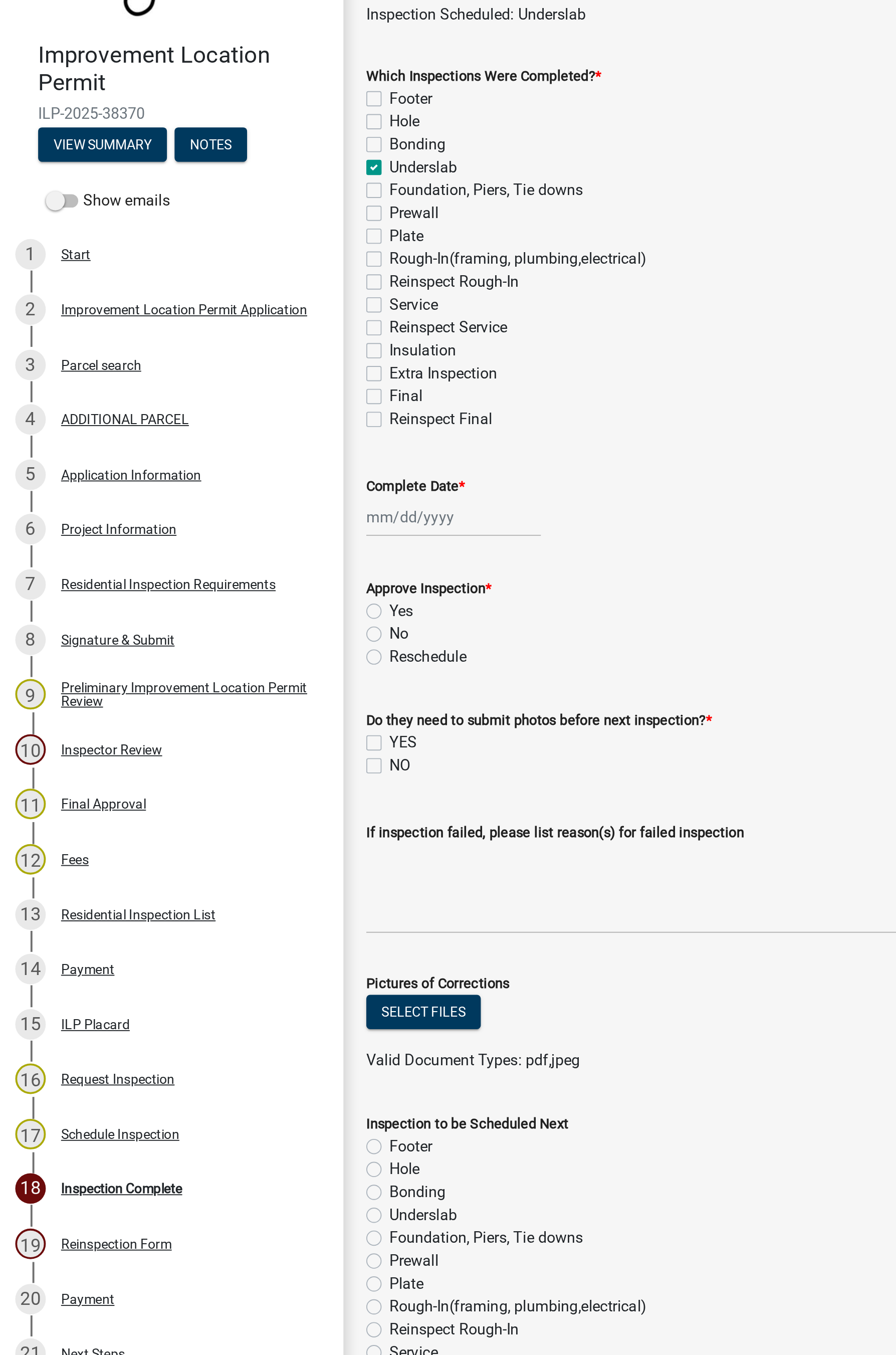
select select "2025"
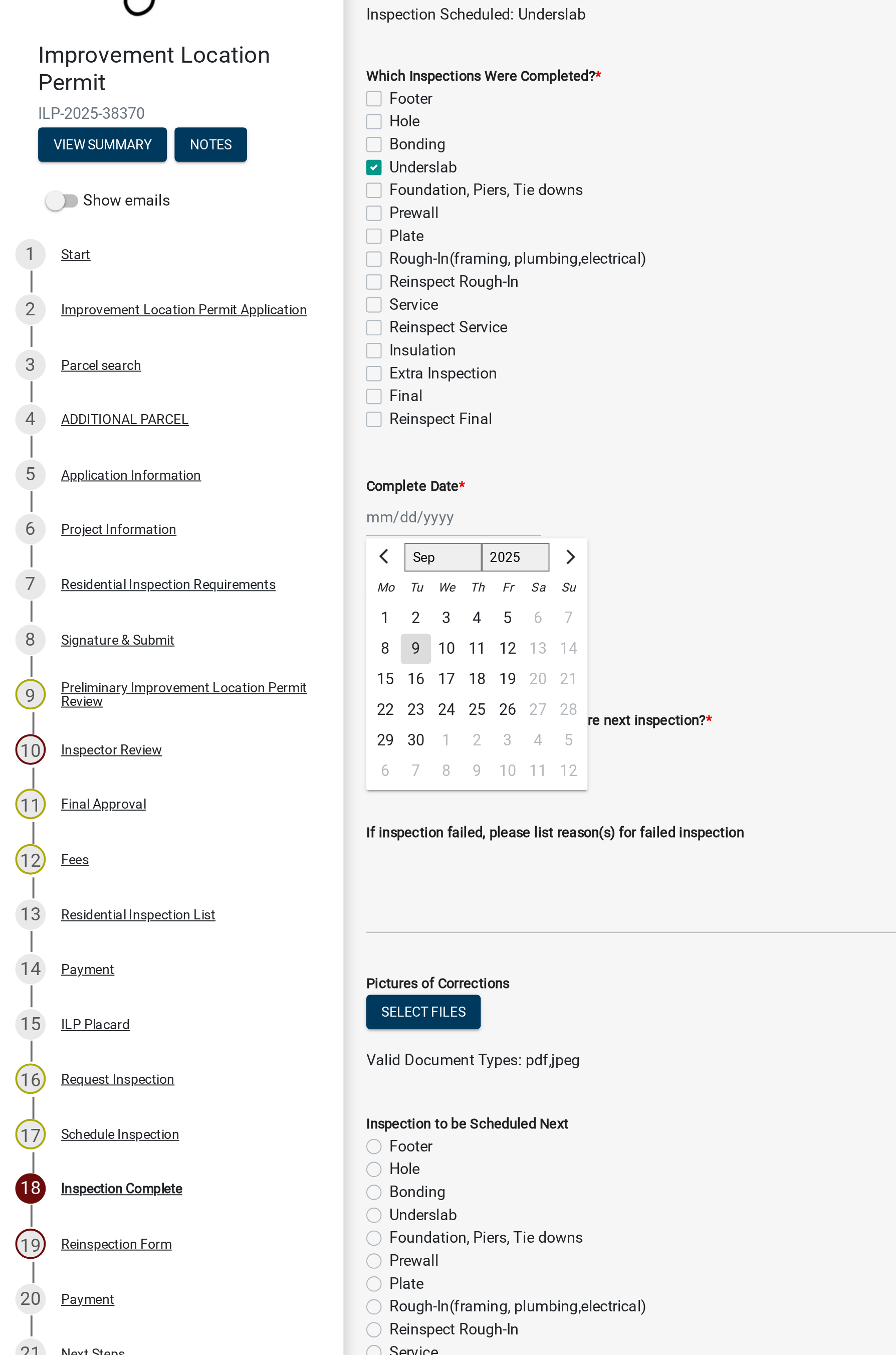
click at [224, 417] on div "9" at bounding box center [218, 415] width 16 height 16
type input "[DATE]"
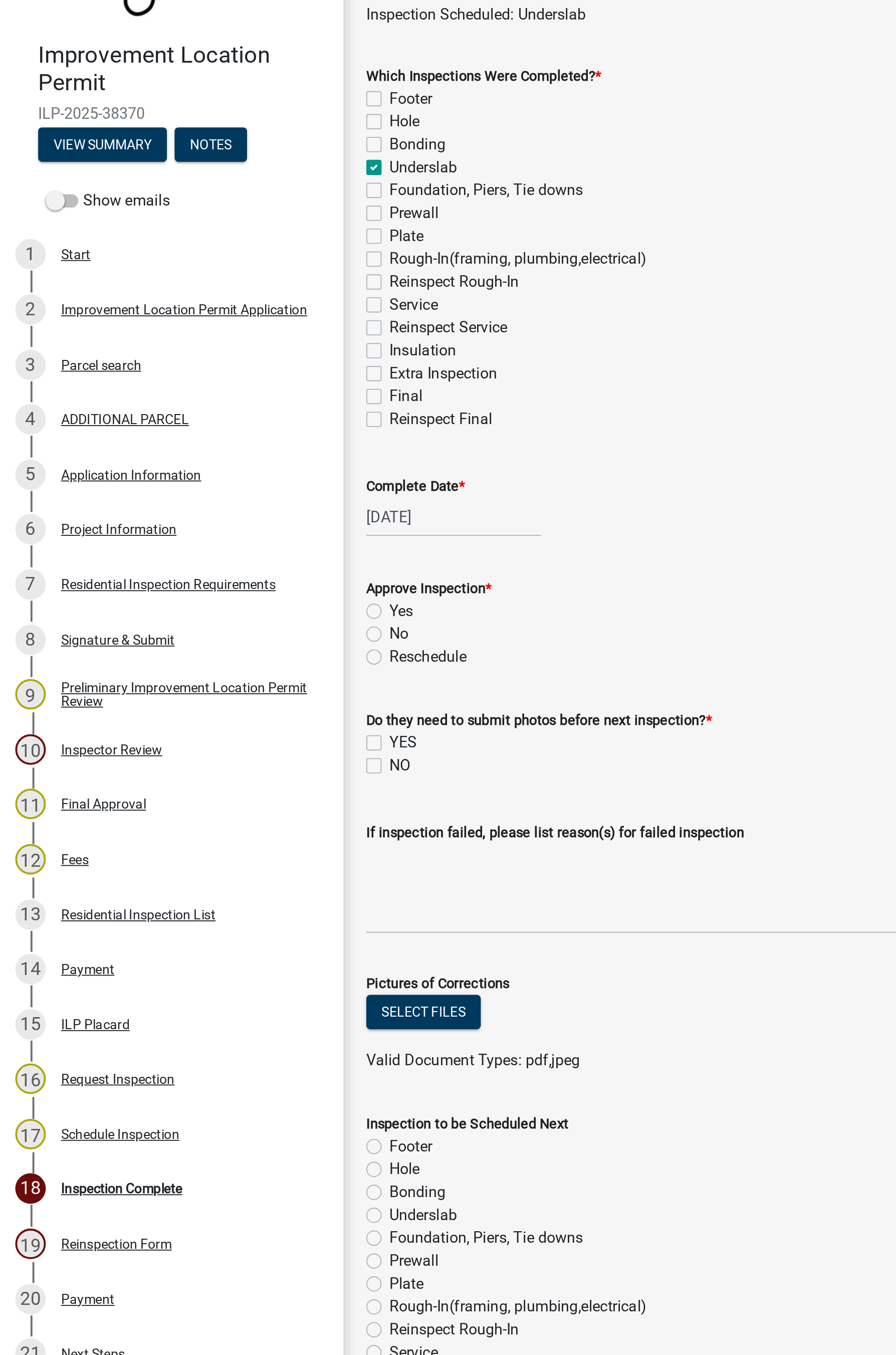
click at [204, 393] on label "Yes" at bounding box center [210, 396] width 12 height 12
click at [204, 393] on input "Yes" at bounding box center [208, 393] width 7 height 7
radio input "true"
click at [204, 464] on label "YES" at bounding box center [211, 465] width 15 height 12
click at [204, 464] on input "YES" at bounding box center [208, 462] width 7 height 7
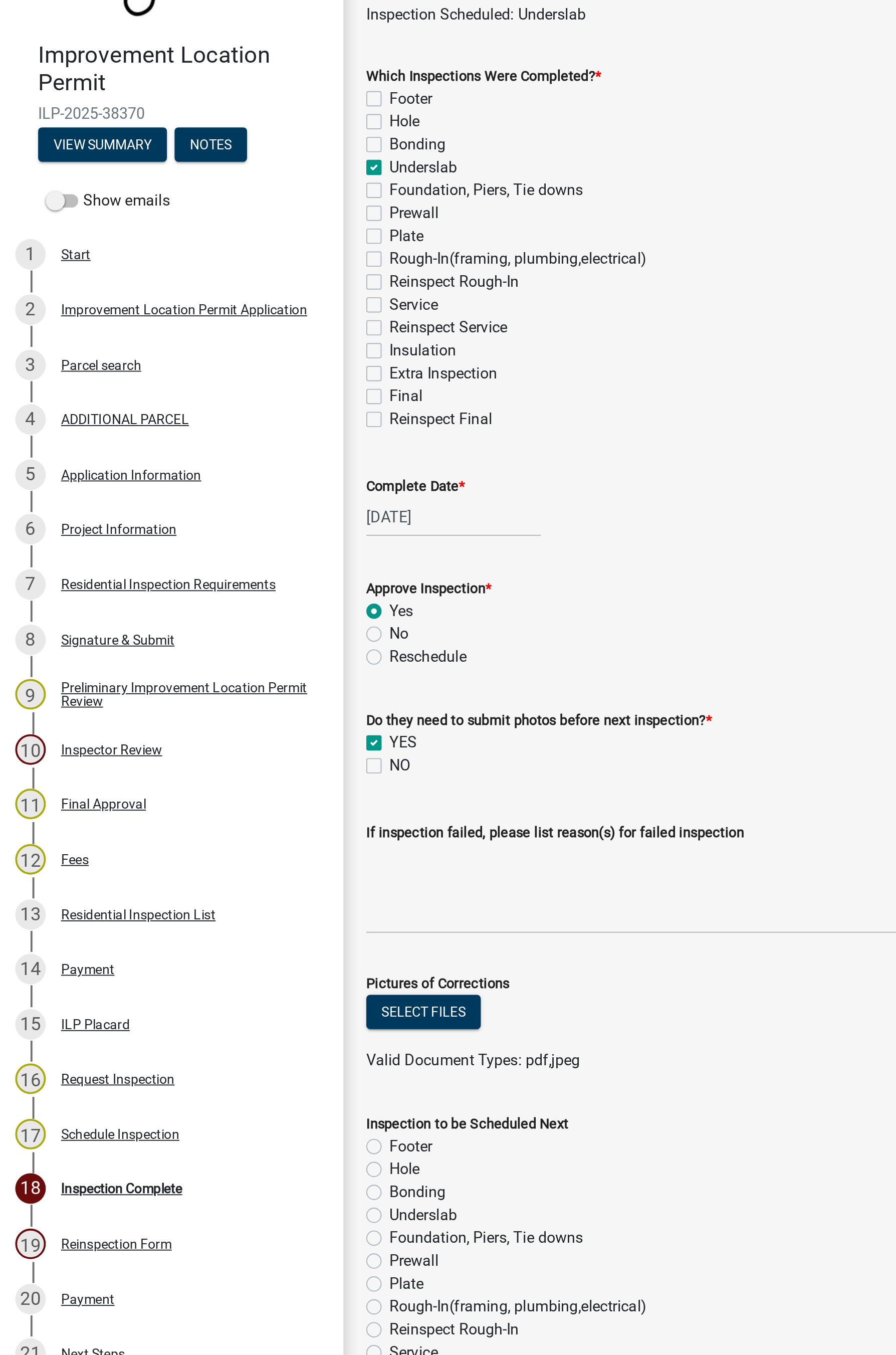
checkbox input "true"
checkbox input "false"
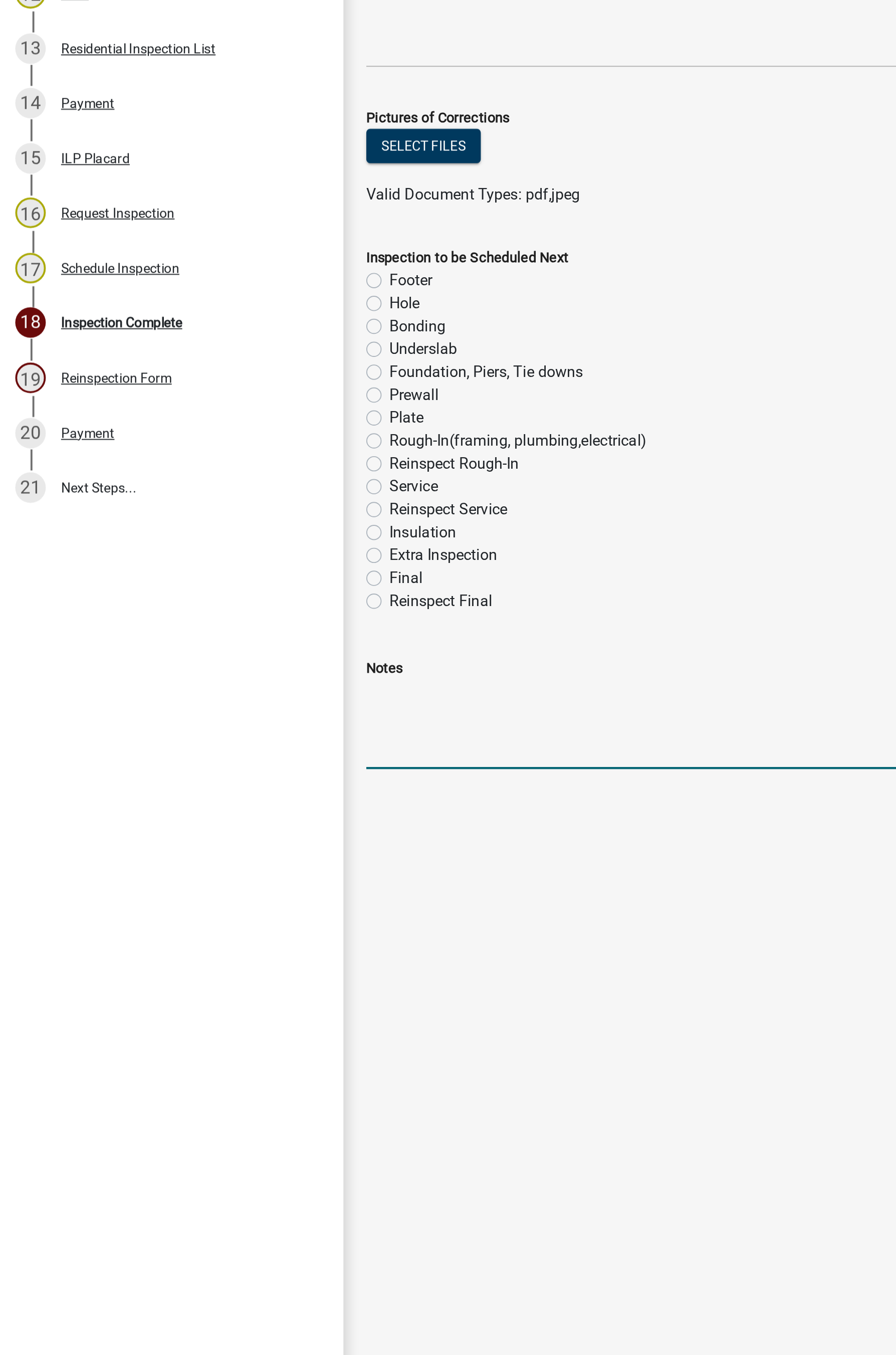
click at [206, 813] on textarea "Notes" at bounding box center [538, 910] width 691 height 47
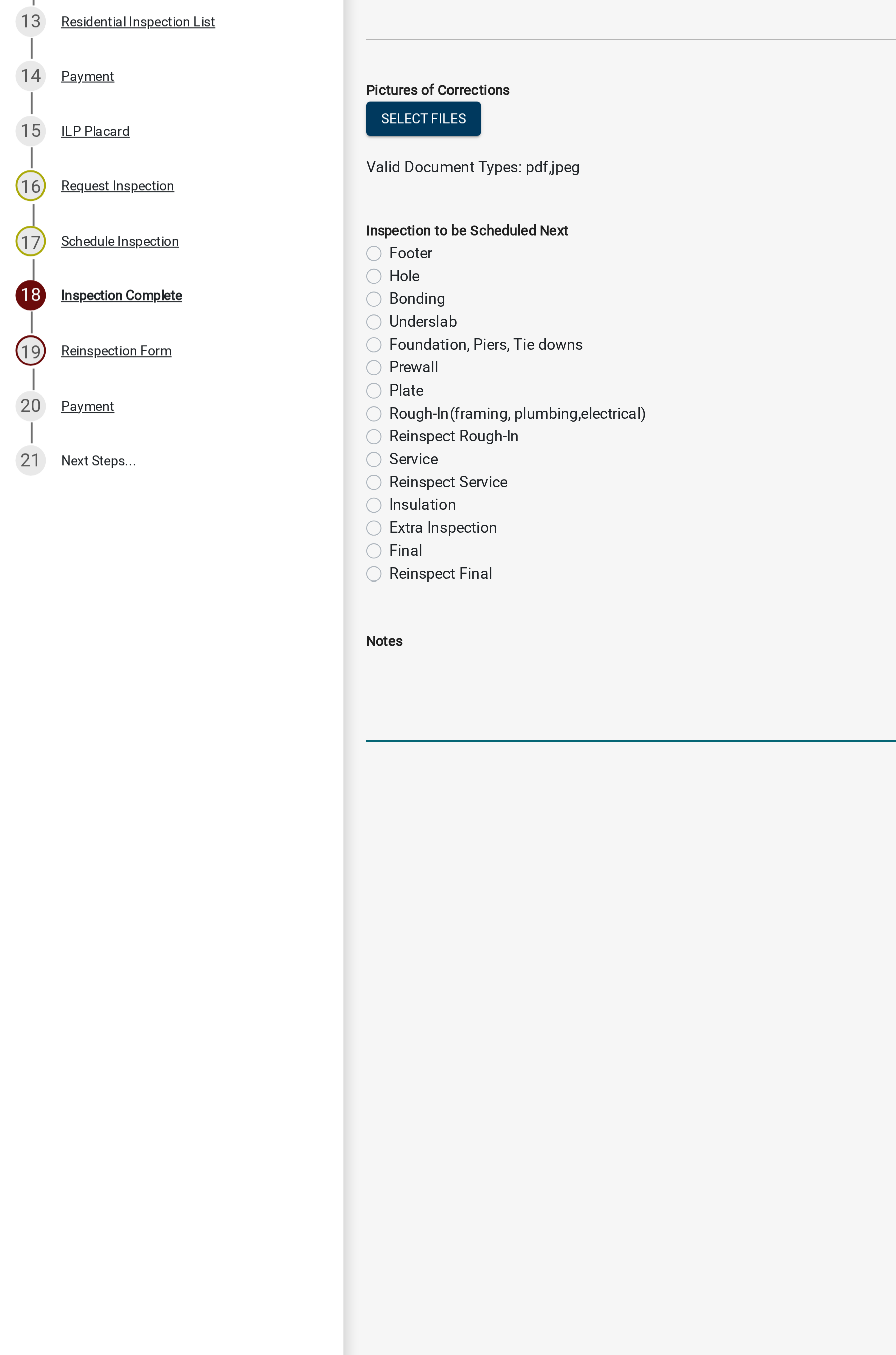
click at [208, 747] on label "Plate" at bounding box center [213, 749] width 18 height 12
click at [208, 747] on input "Plate" at bounding box center [208, 746] width 7 height 7
radio input "true"
click at [215, 813] on textarea "Notes" at bounding box center [538, 910] width 691 height 47
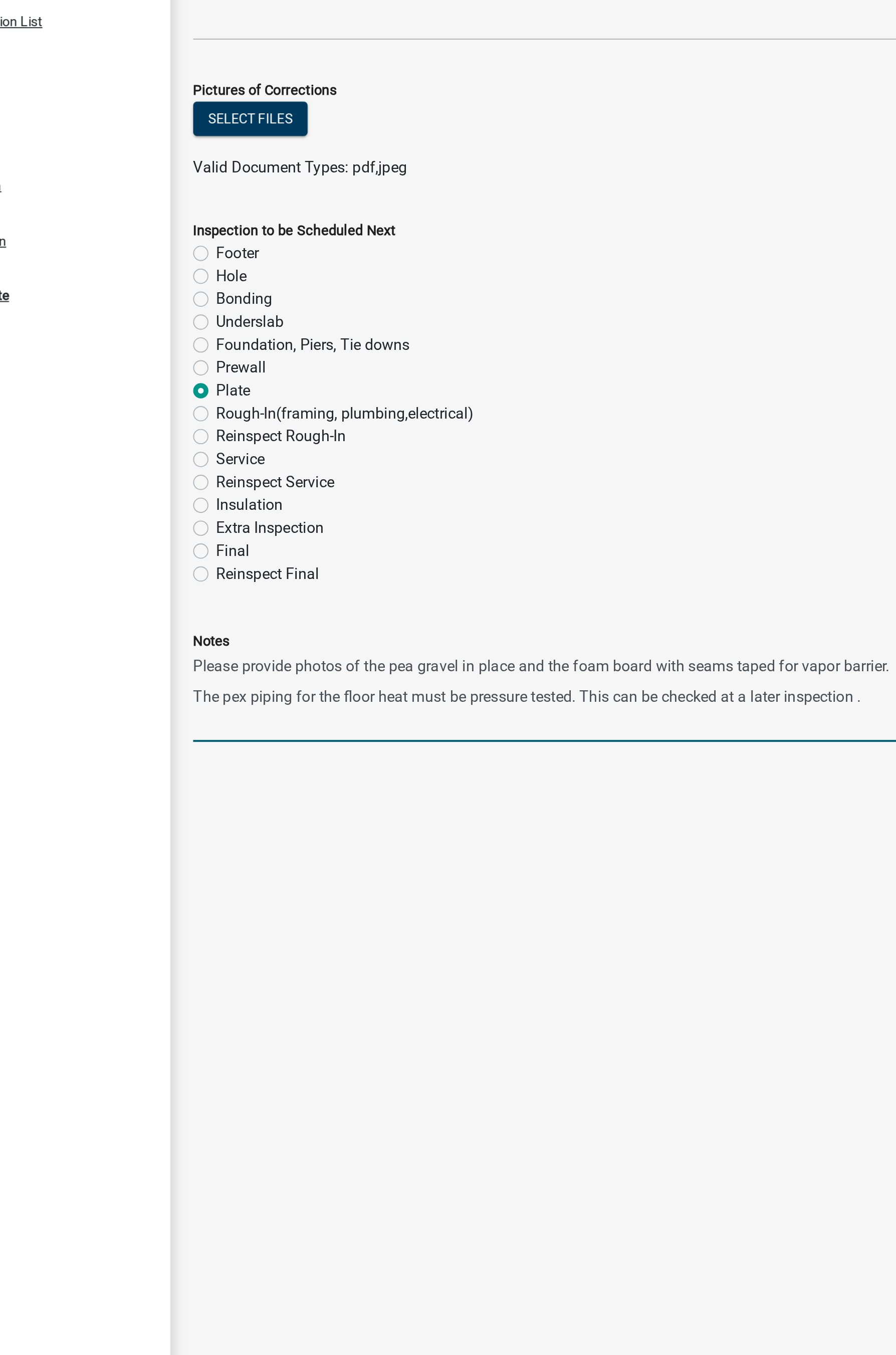
type textarea "Please provide photos of the pea gravel in place and the foam board with seams …"
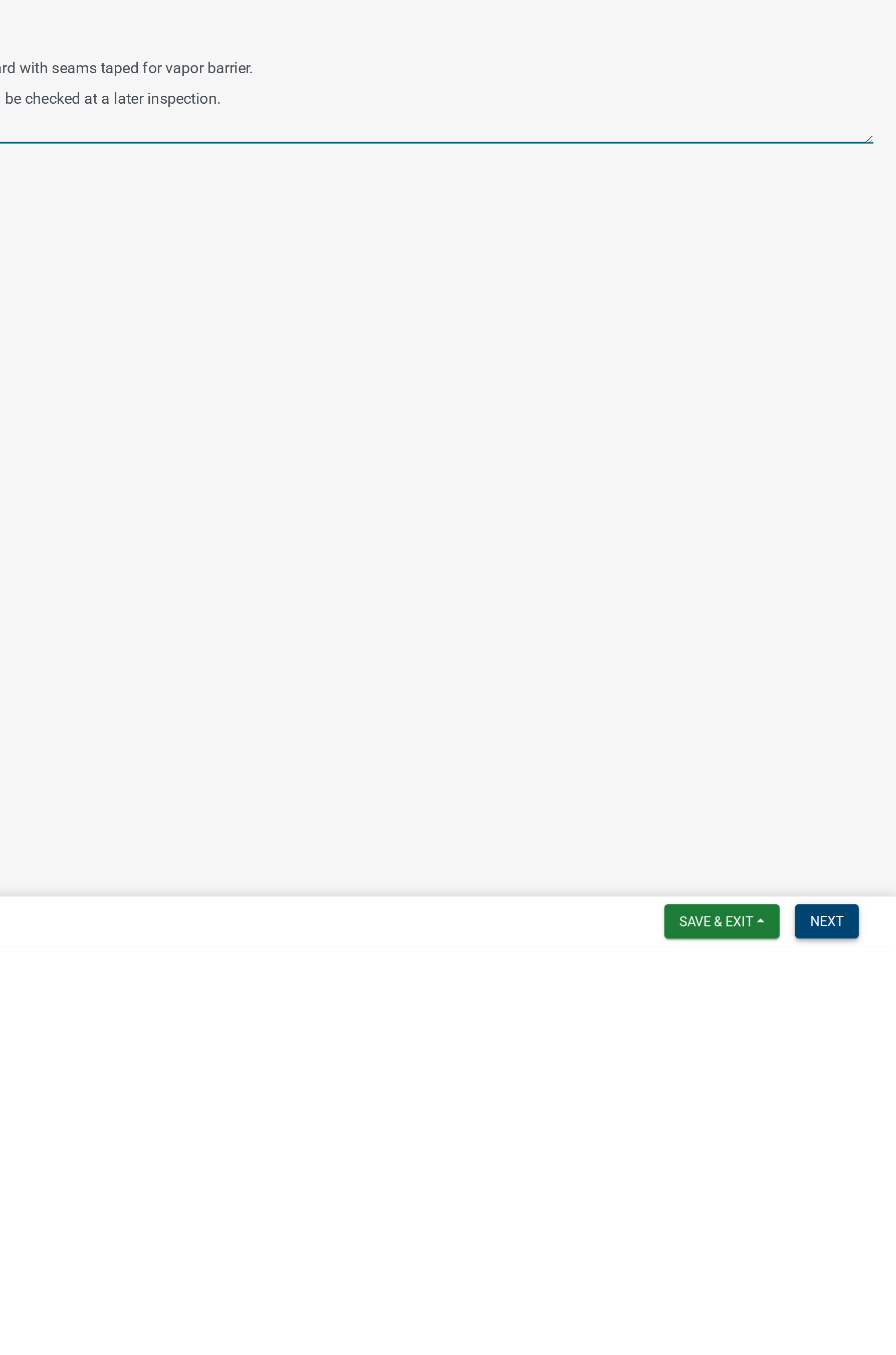
click at [860, 813] on span "Next" at bounding box center [859, 1342] width 17 height 8
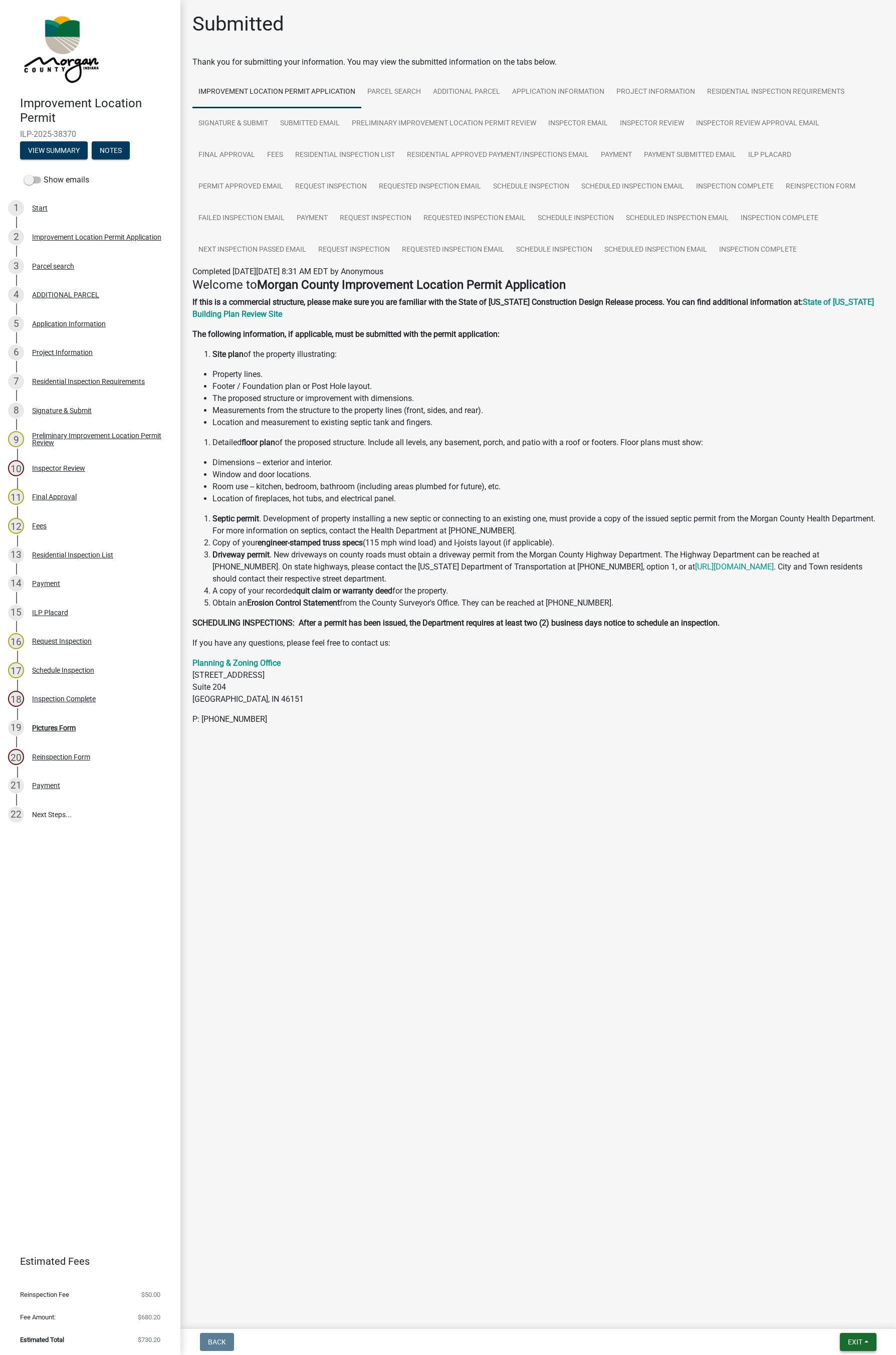
click at [855, 813] on span "Exit" at bounding box center [855, 1342] width 15 height 8
click at [822, 813] on button "Save & Exit" at bounding box center [836, 1316] width 80 height 24
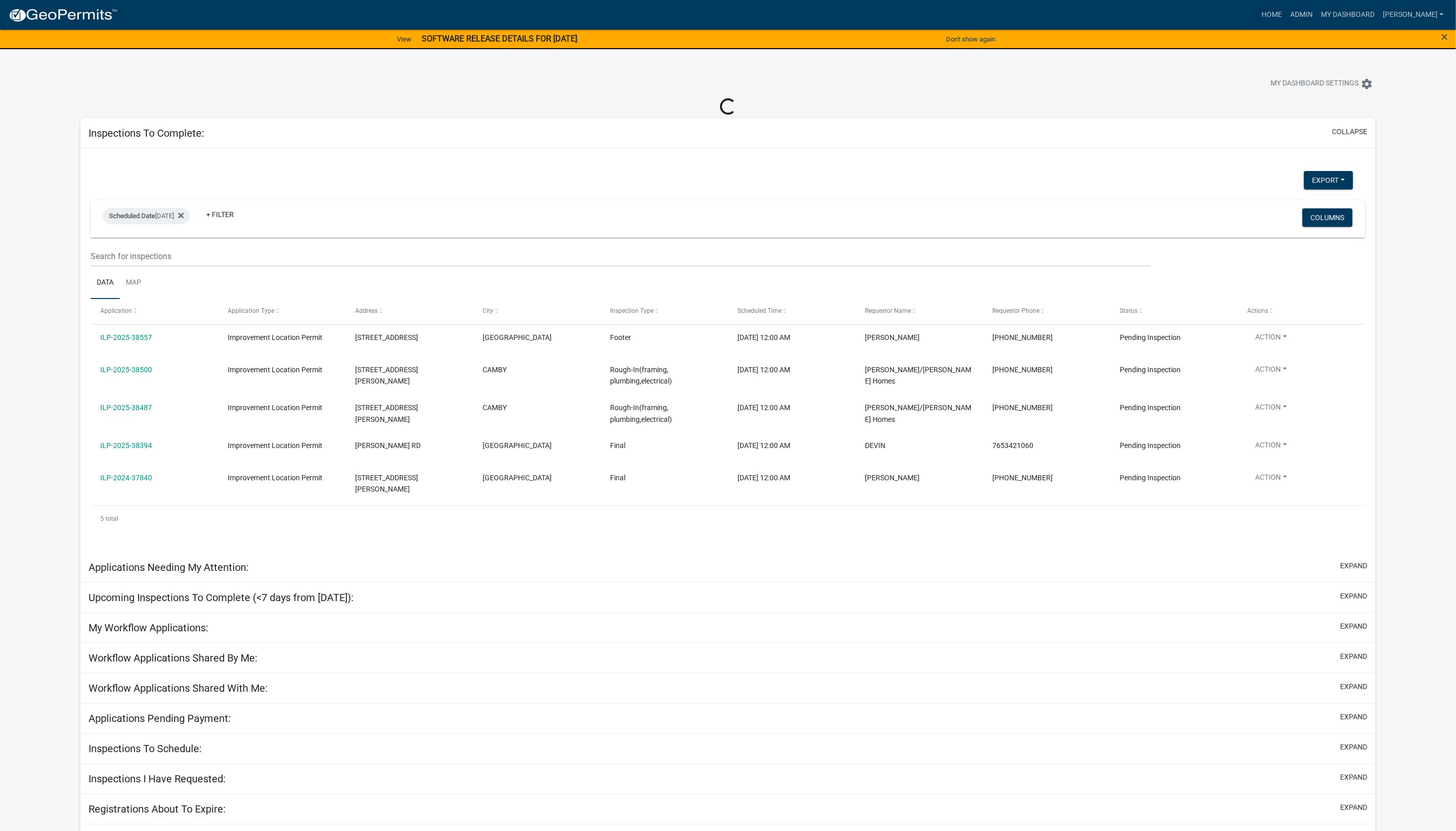
select select "1: 25"
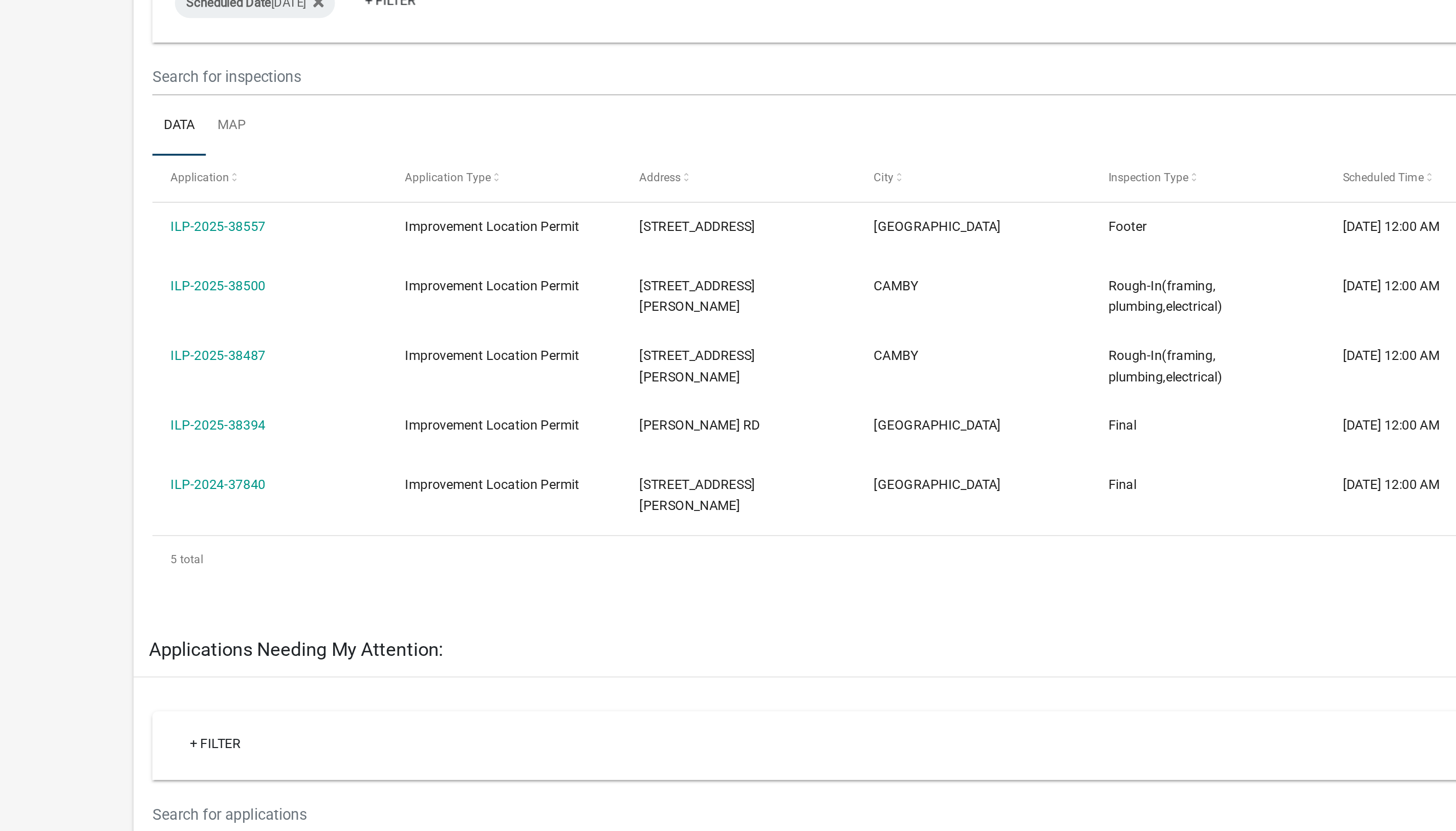
click at [141, 317] on link "ILP-2025-38557" at bounding box center [126, 319] width 52 height 8
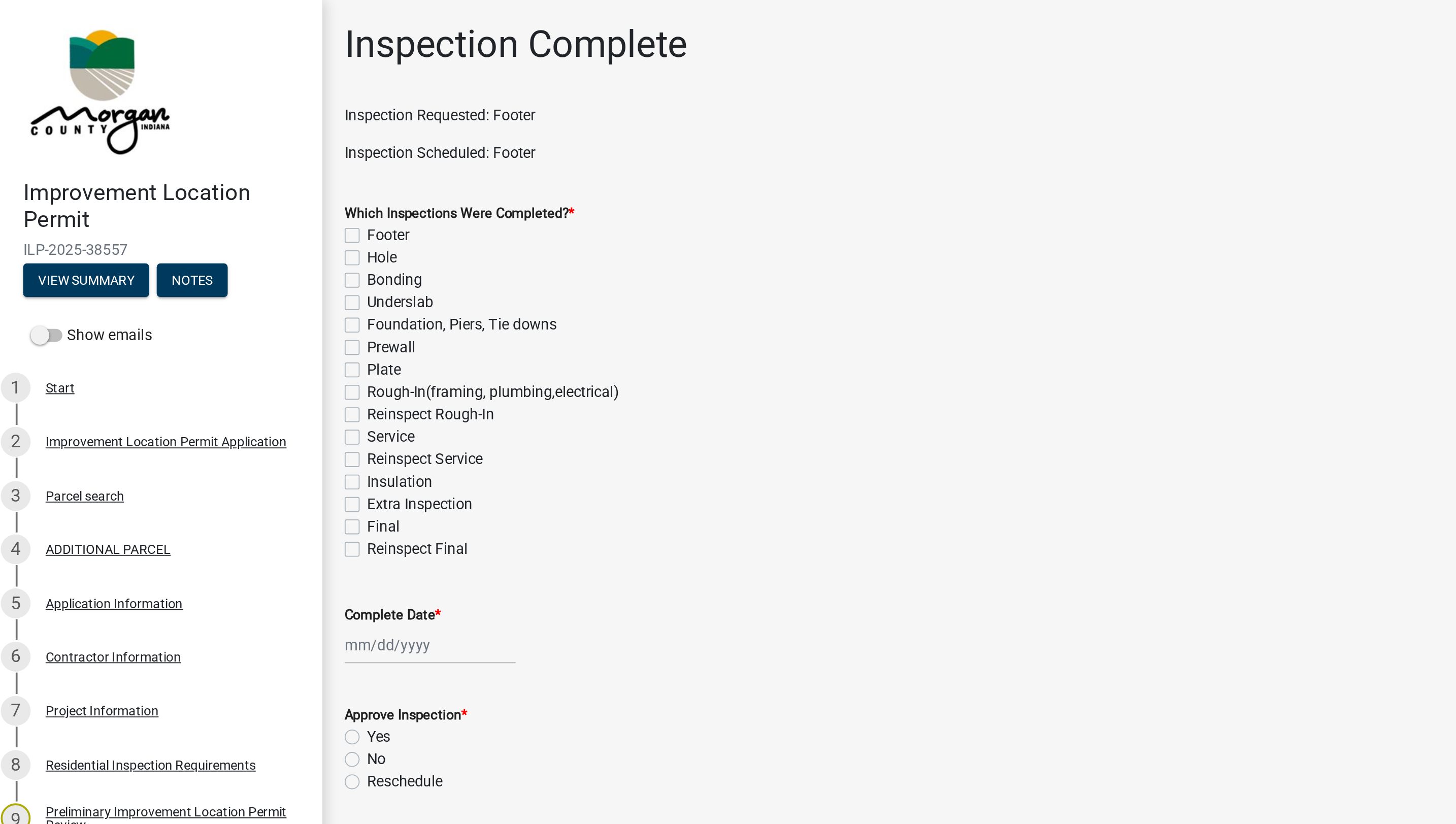
click at [207, 129] on label "Footer" at bounding box center [218, 128] width 23 height 12
click at [207, 128] on input "Footer" at bounding box center [210, 125] width 7 height 7
checkbox input "true"
checkbox input "false"
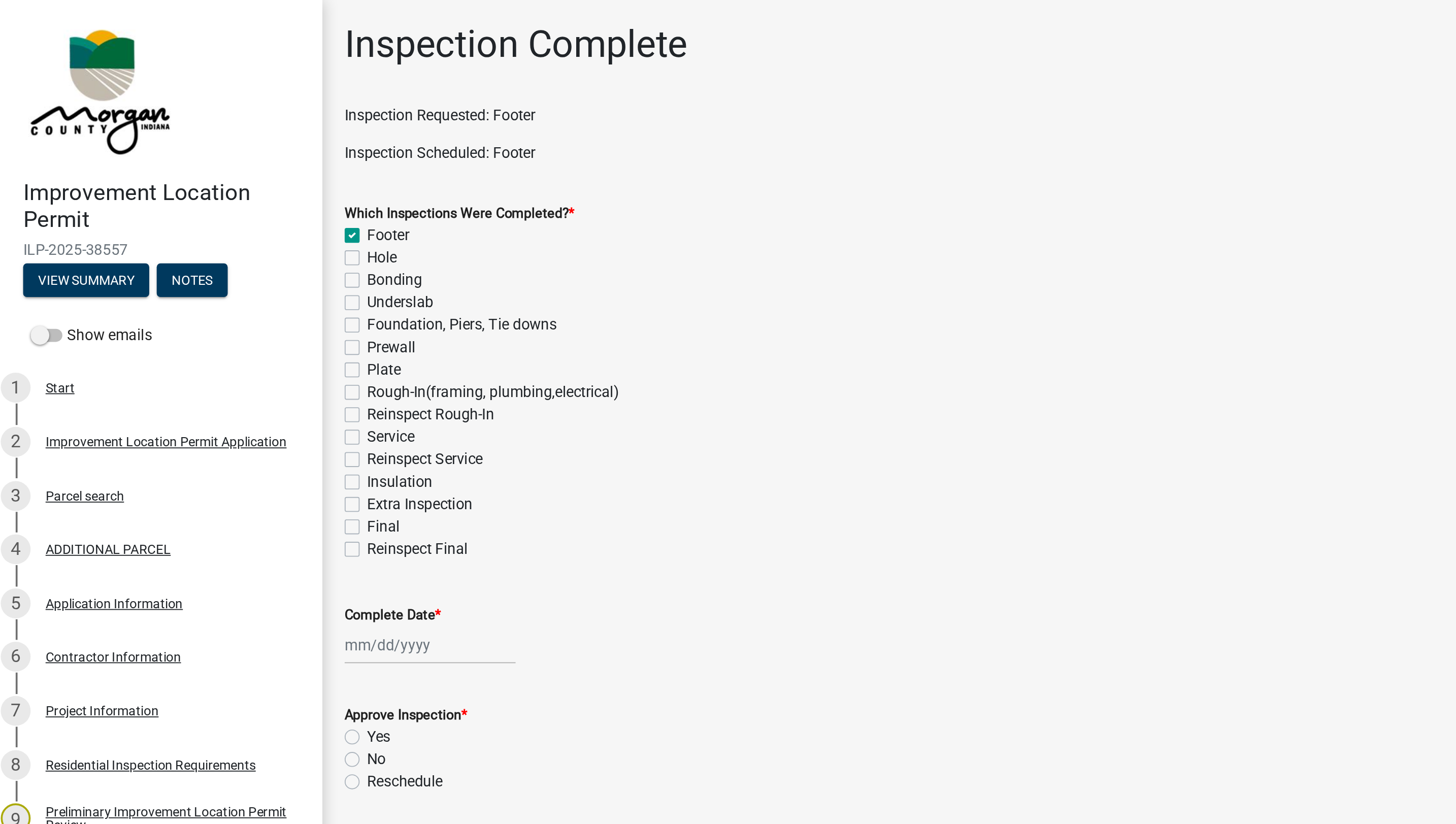
checkbox input "false"
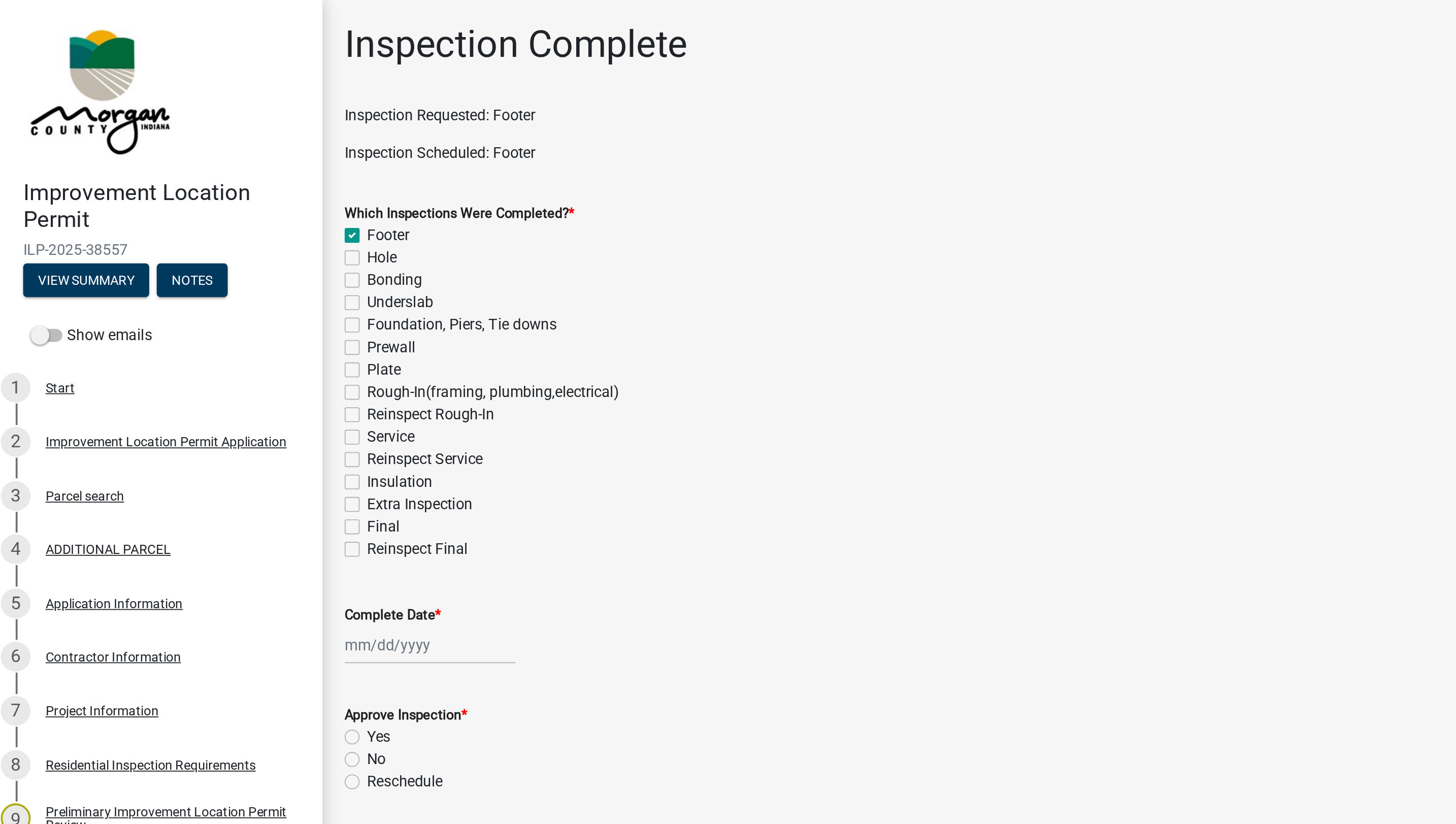
checkbox input "false"
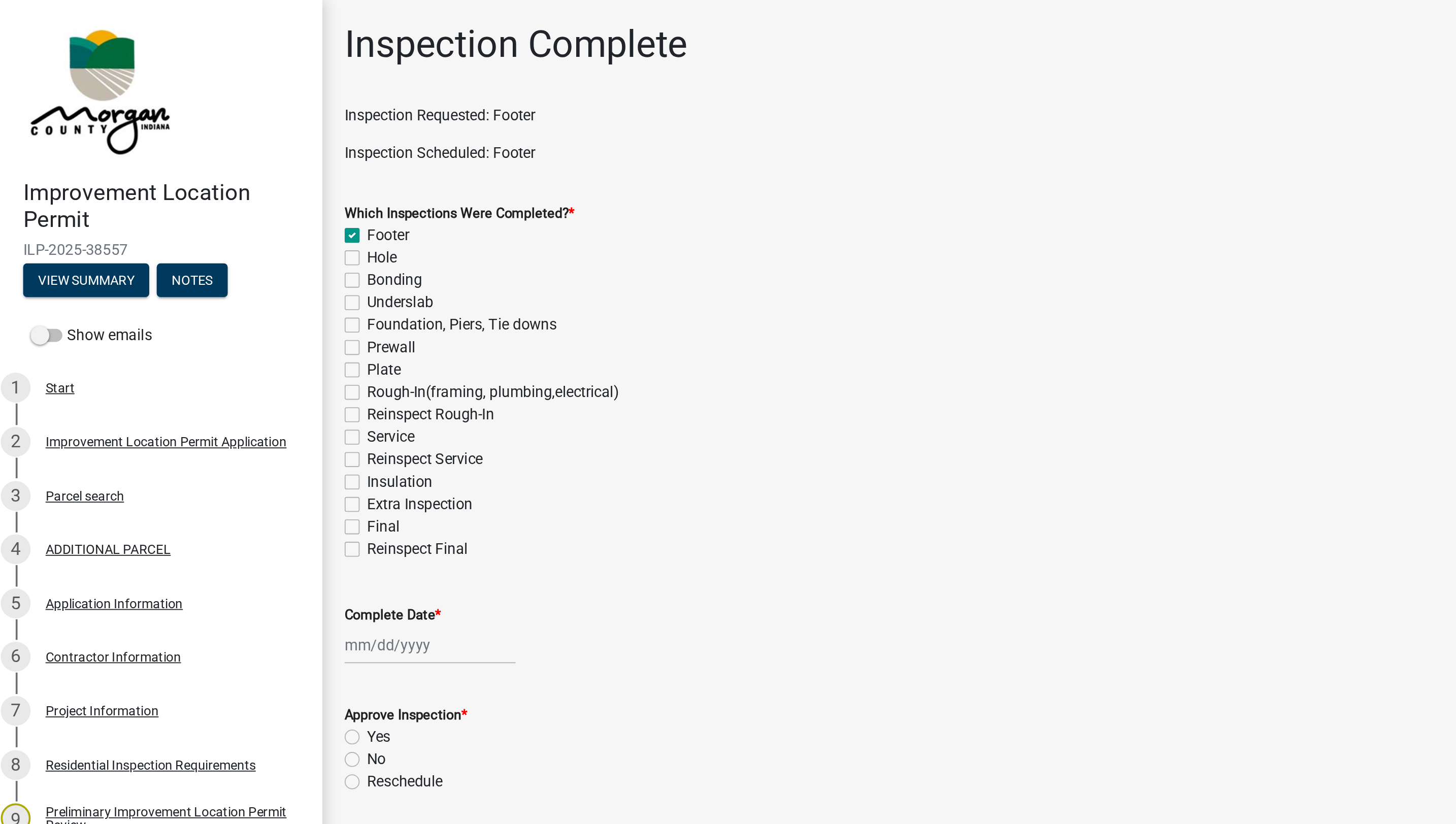
checkbox input "false"
click at [221, 350] on div at bounding box center [241, 350] width 93 height 21
select select "9"
select select "2025"
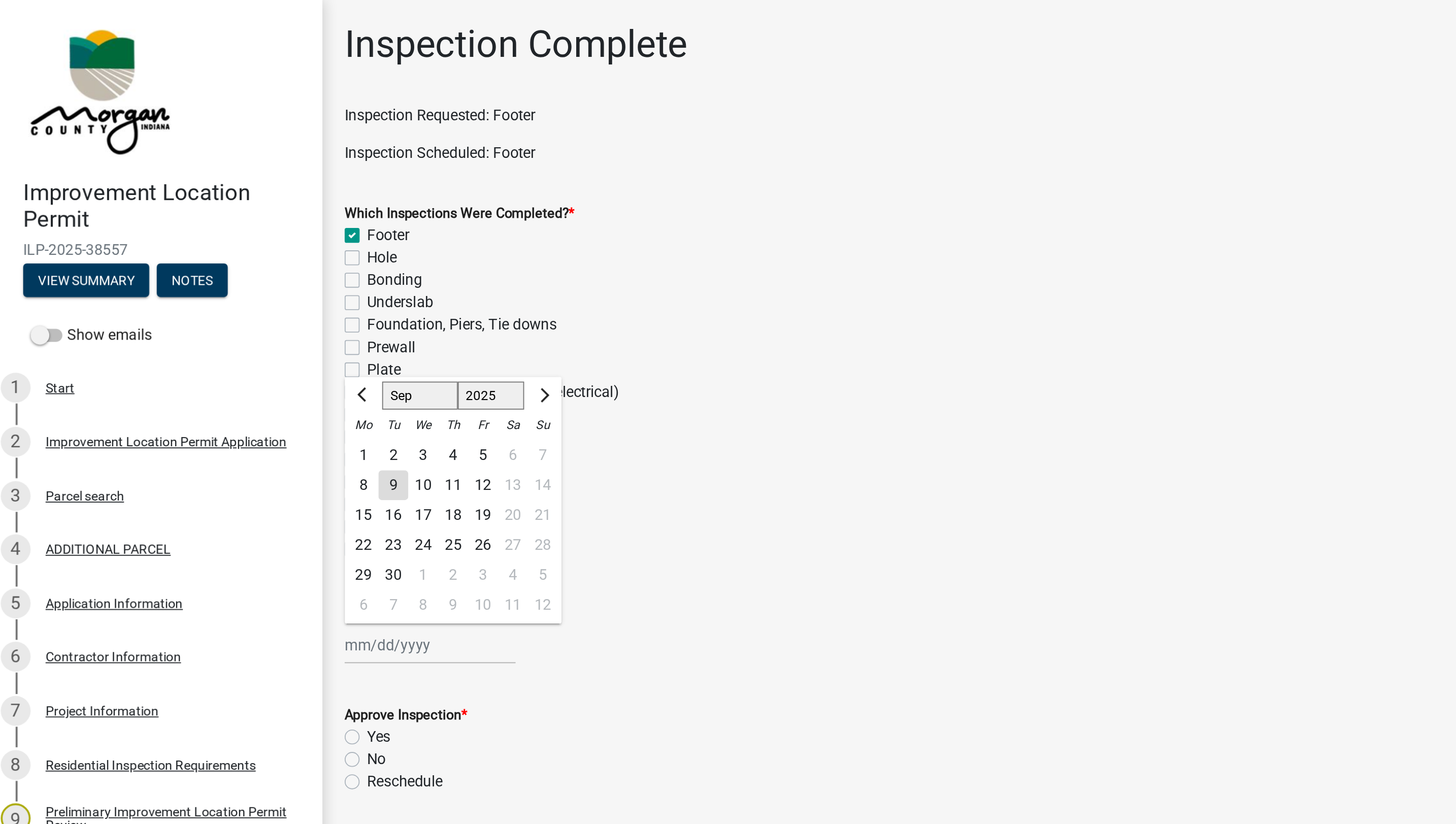
click at [220, 264] on div "9" at bounding box center [221, 264] width 16 height 16
type input "[DATE]"
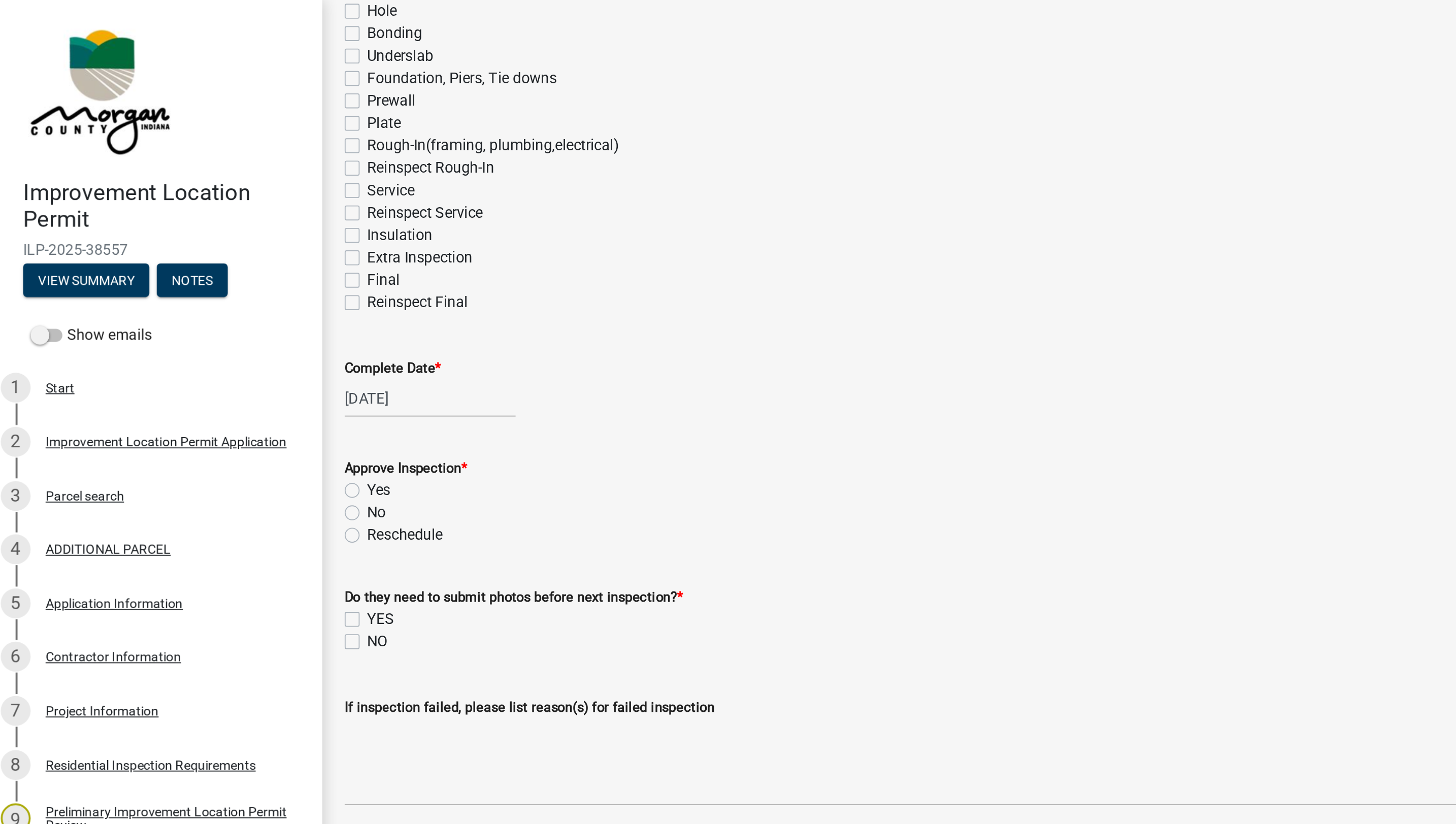
scroll to position [138, 0]
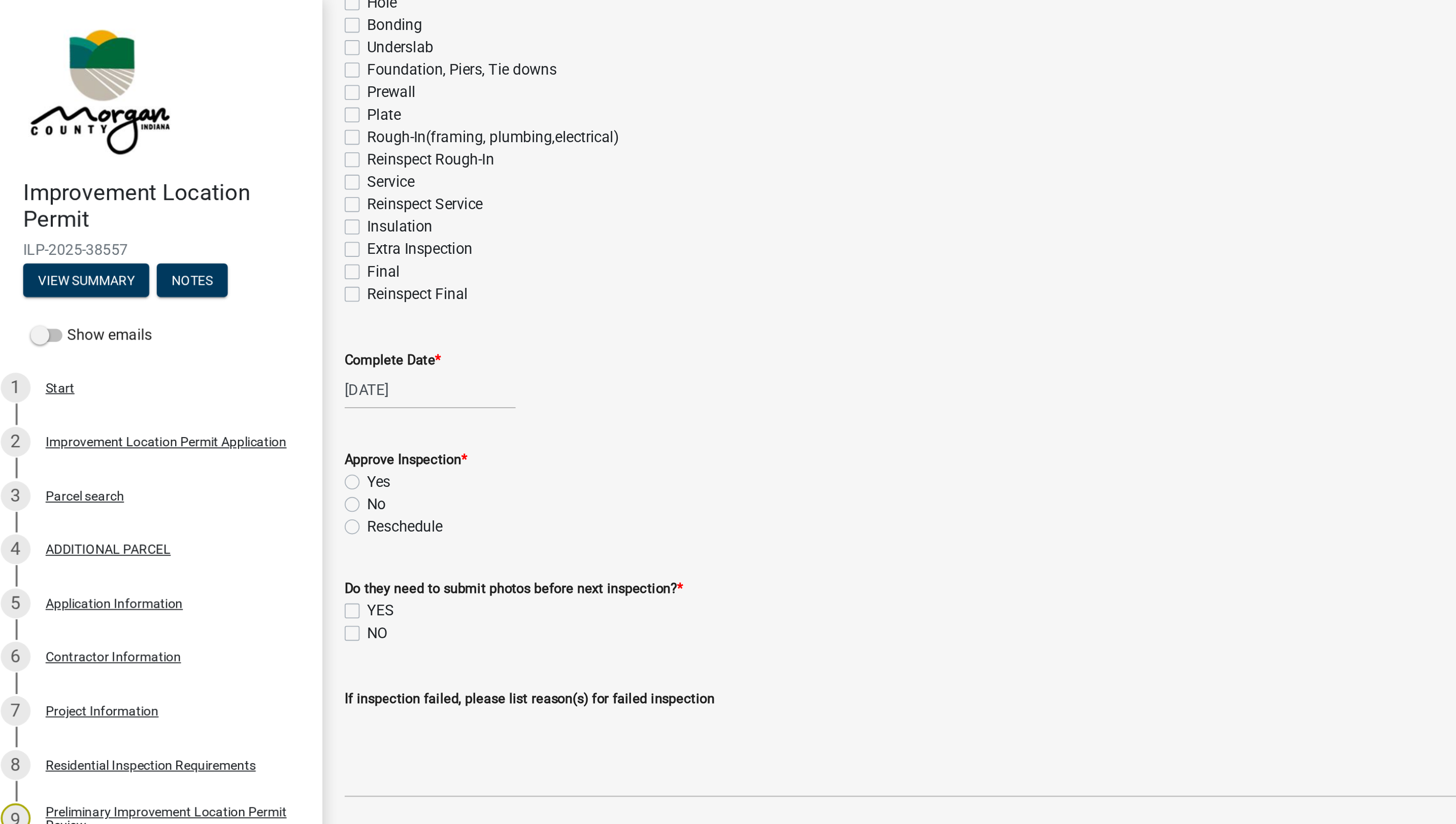
click at [207, 262] on label "Yes" at bounding box center [213, 262] width 12 height 12
click at [207, 262] on input "Yes" at bounding box center [210, 259] width 7 height 7
radio input "true"
click at [207, 343] on label "NO" at bounding box center [213, 344] width 11 height 12
click at [207, 343] on input "NO" at bounding box center [210, 341] width 7 height 7
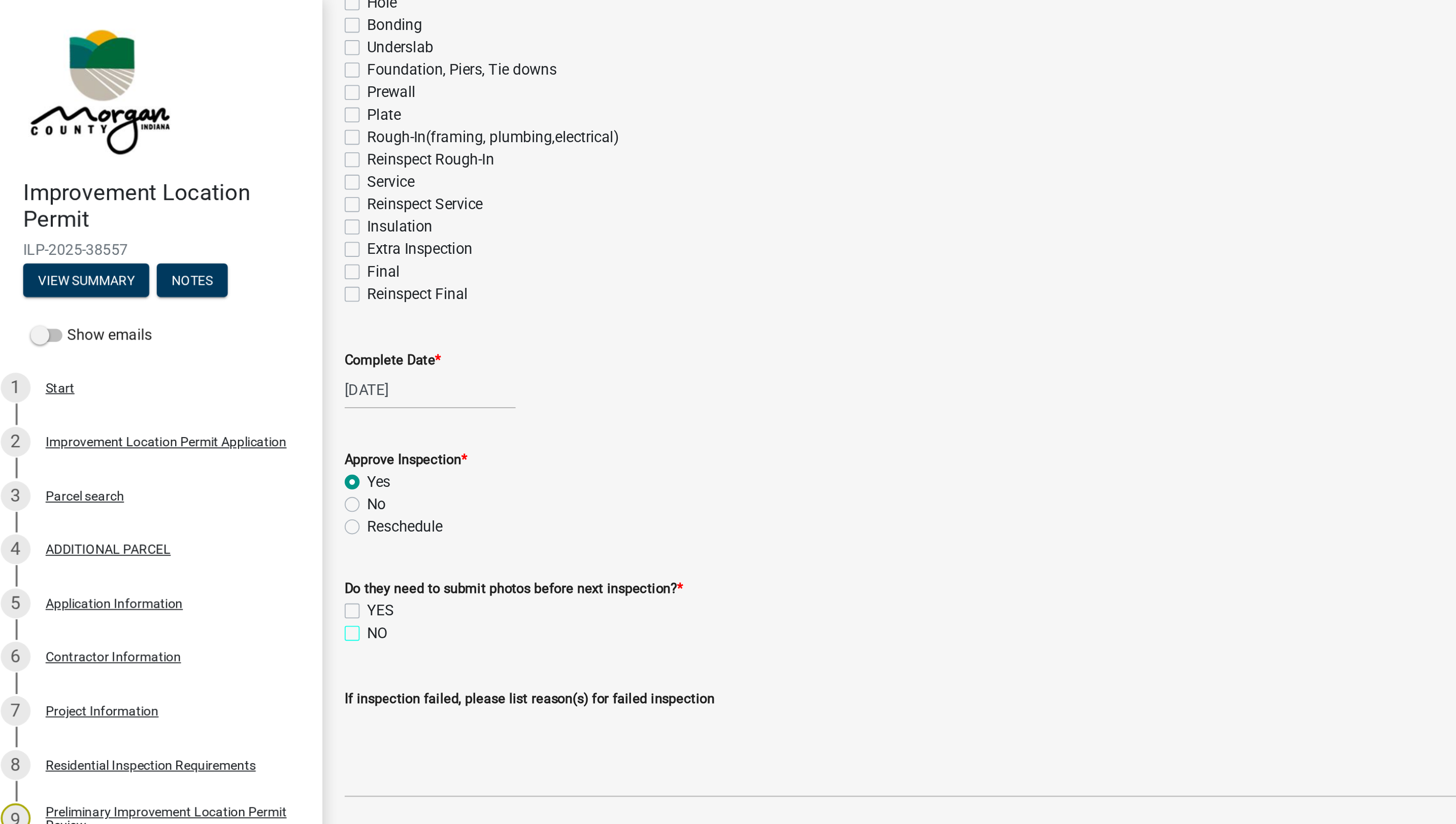
checkbox input "true"
checkbox input "false"
checkbox input "true"
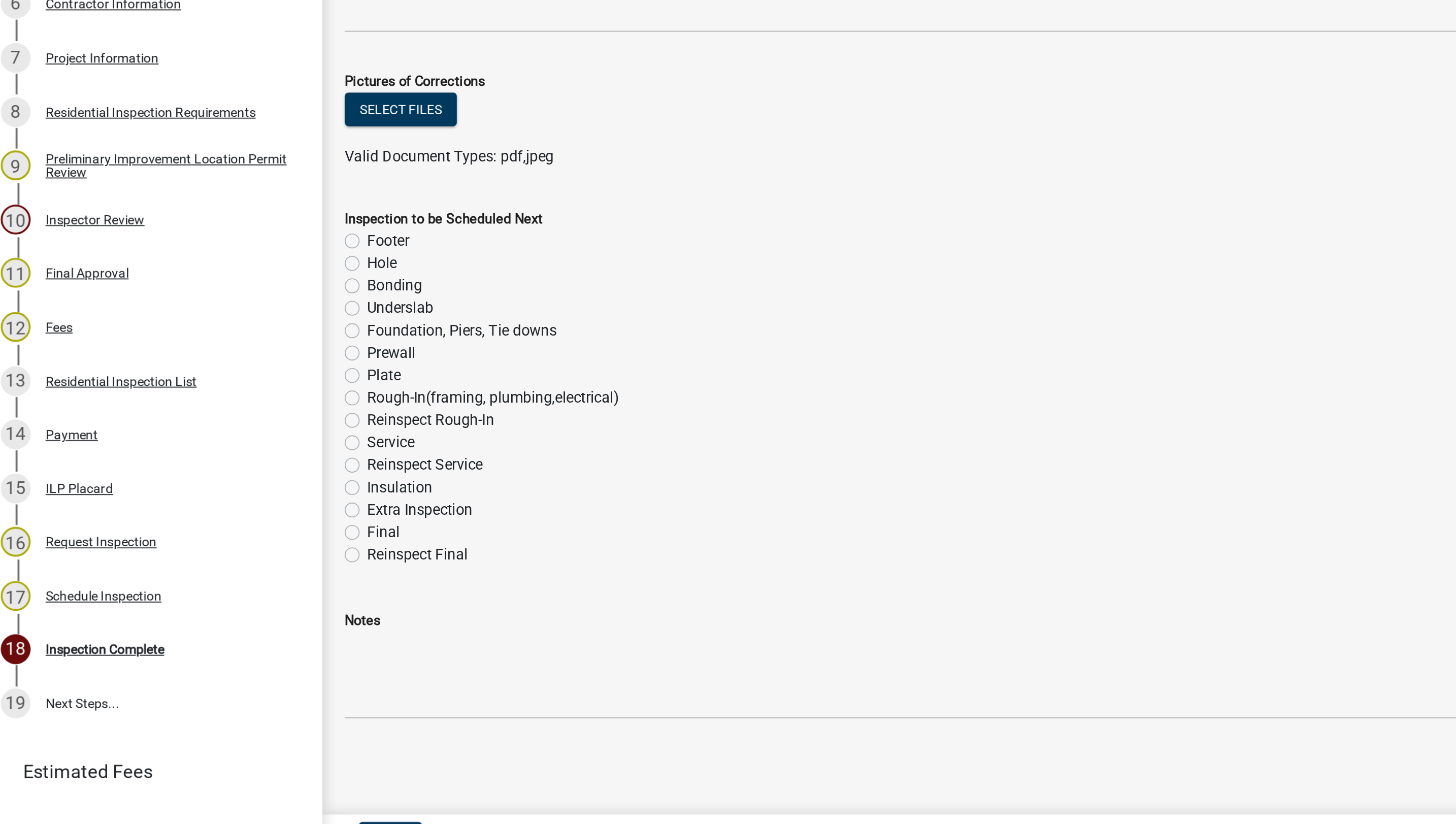
scroll to position [0, 0]
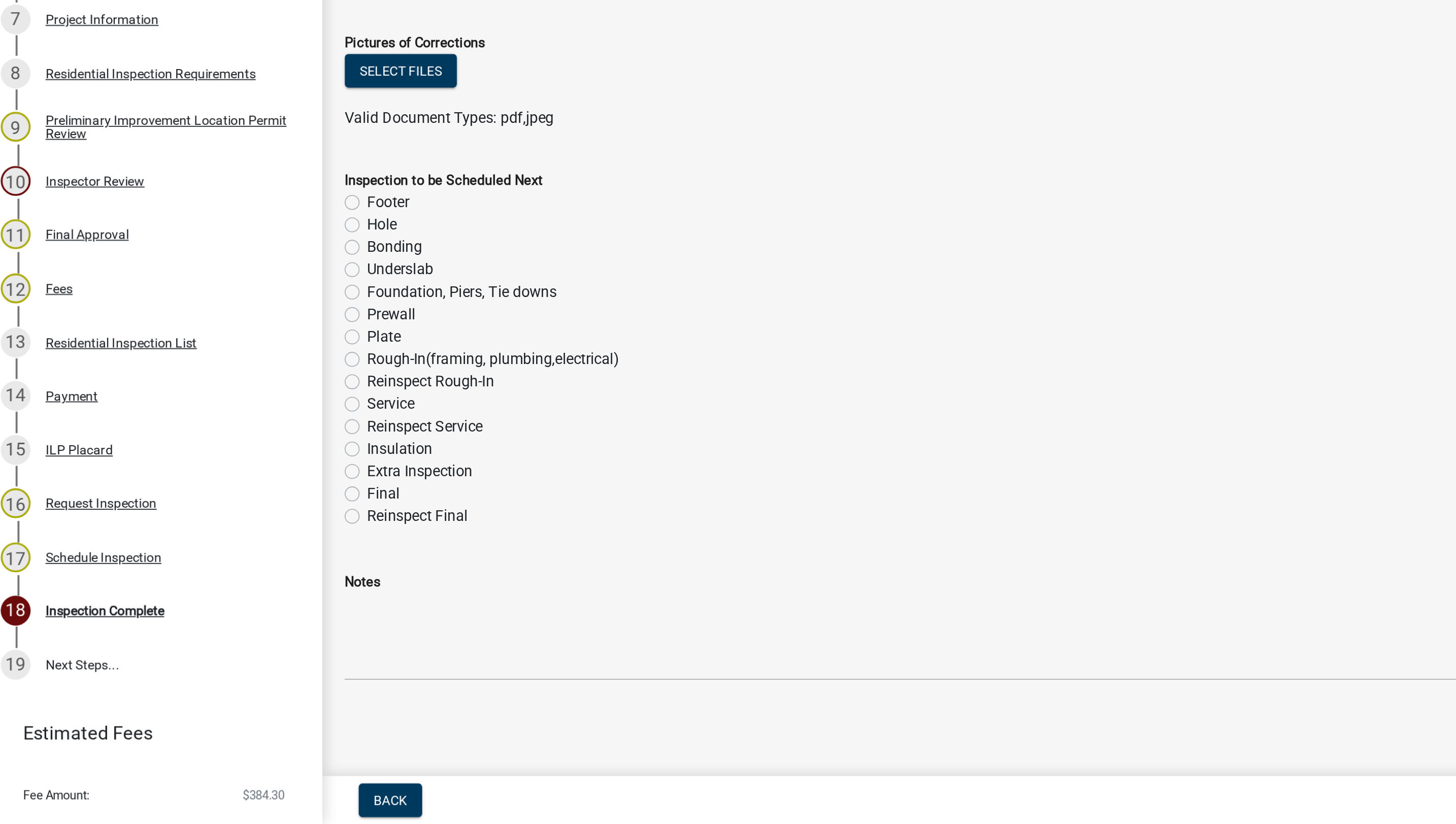
click at [207, 536] on label "Foundation, Piers, Tie downs" at bounding box center [258, 535] width 103 height 12
click at [207, 535] on input "Foundation, Piers, Tie downs" at bounding box center [210, 532] width 7 height 7
radio input "true"
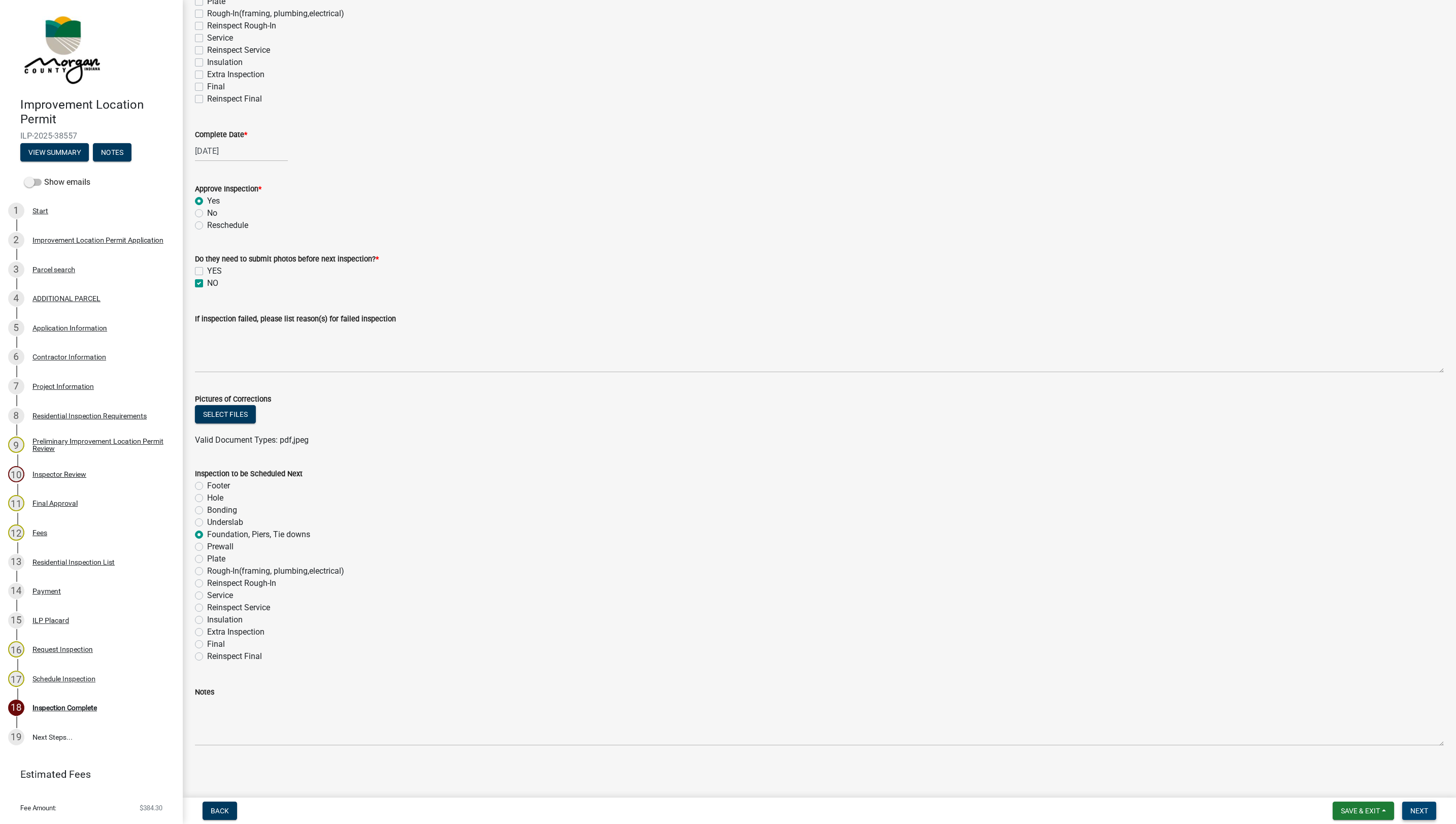
click at [1410, 810] on span "Next" at bounding box center [1419, 810] width 18 height 8
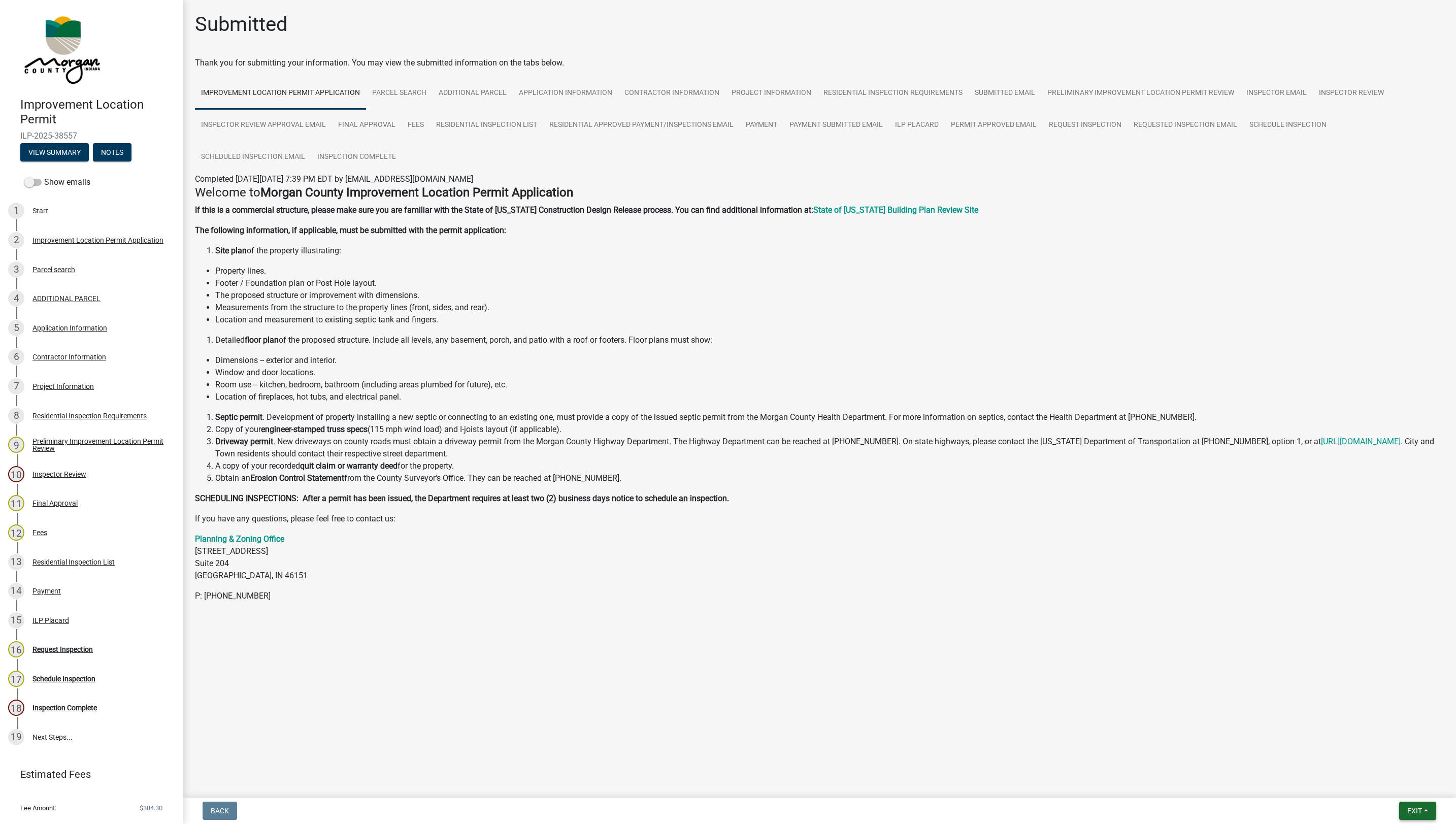
click at [1415, 810] on span "Exit" at bounding box center [1415, 810] width 15 height 8
click at [1379, 794] on button "Save & Exit" at bounding box center [1396, 784] width 81 height 24
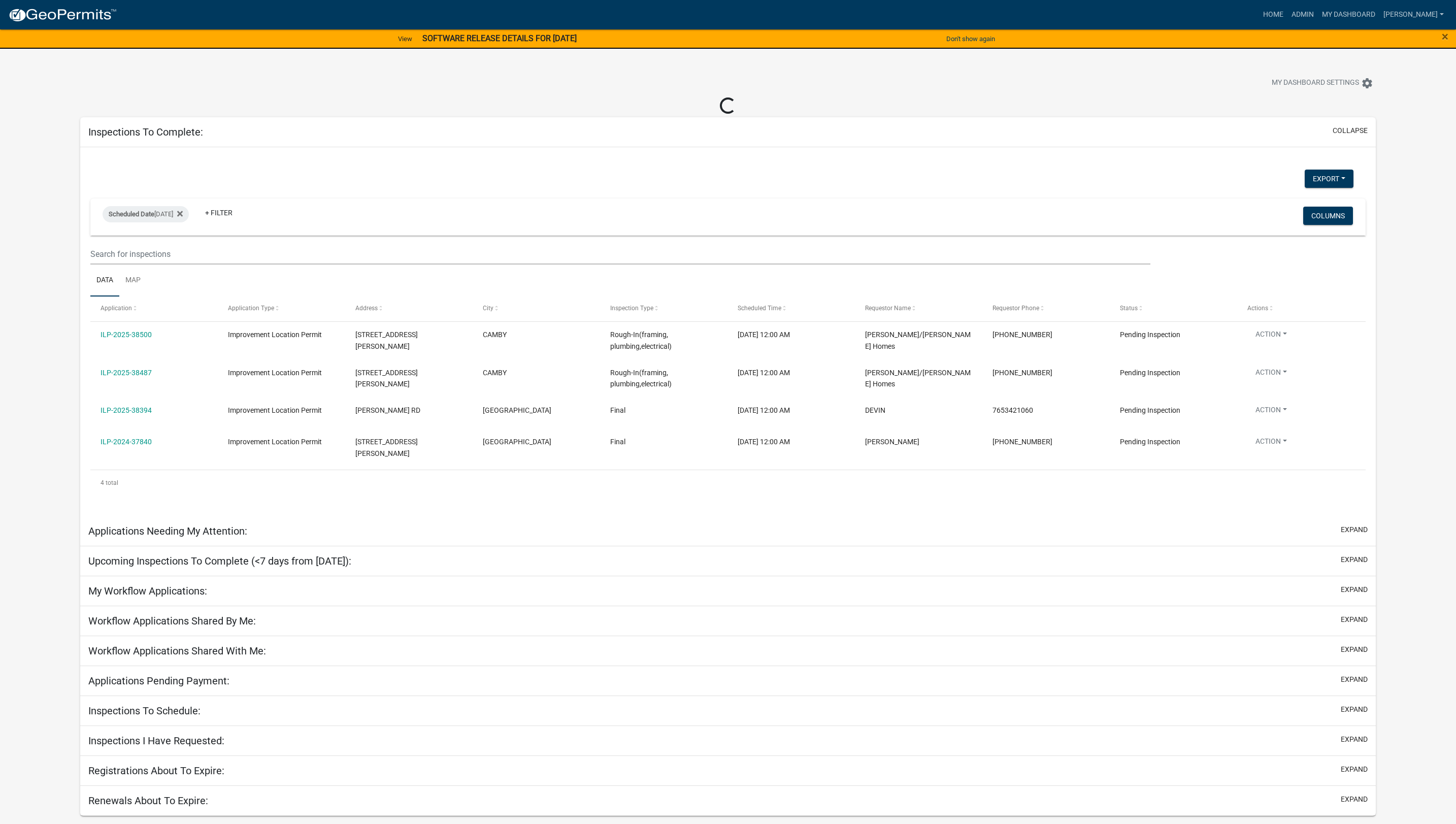
select select "1: 25"
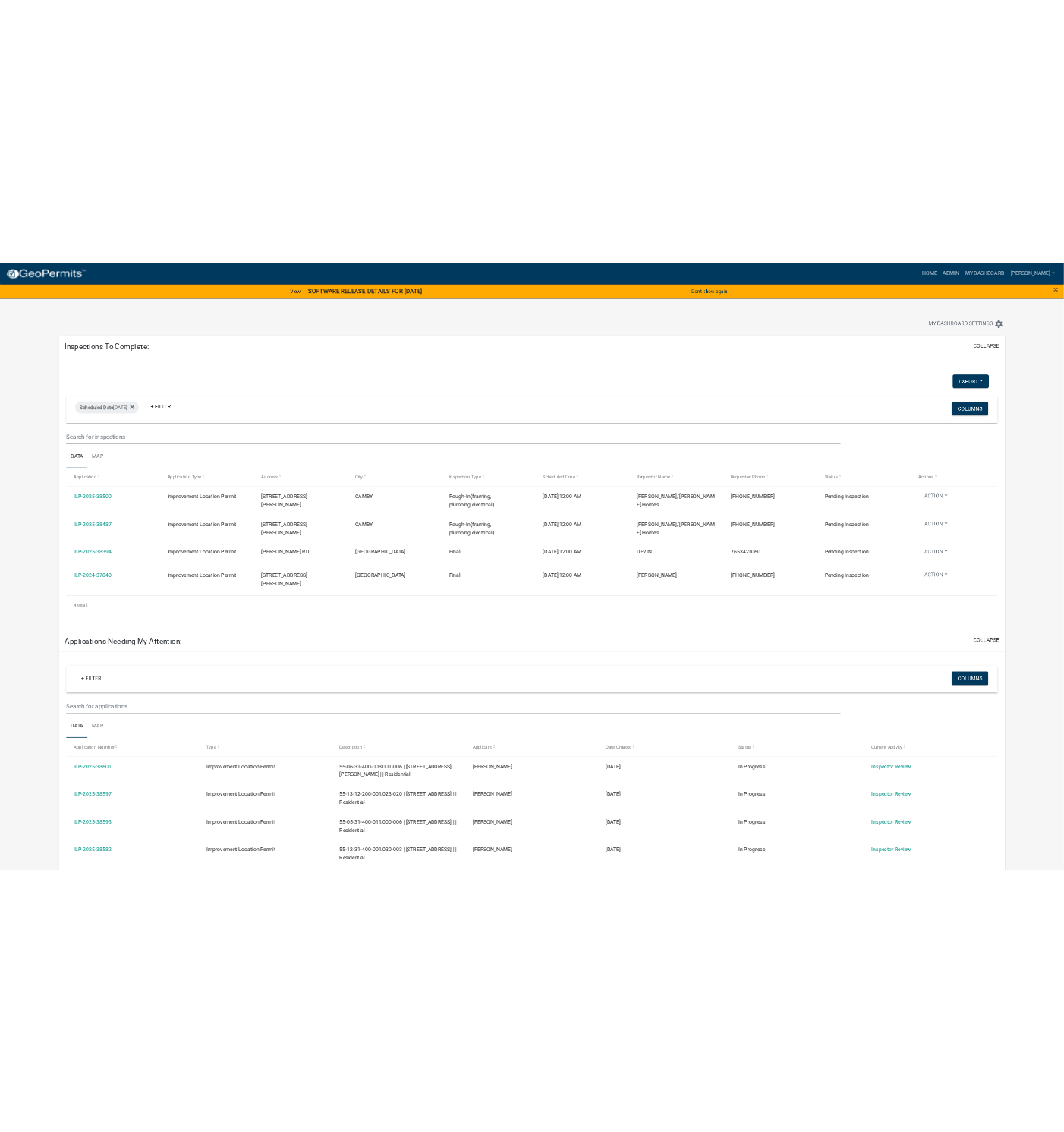
scroll to position [14, 0]
